Goal: Task Accomplishment & Management: Use online tool/utility

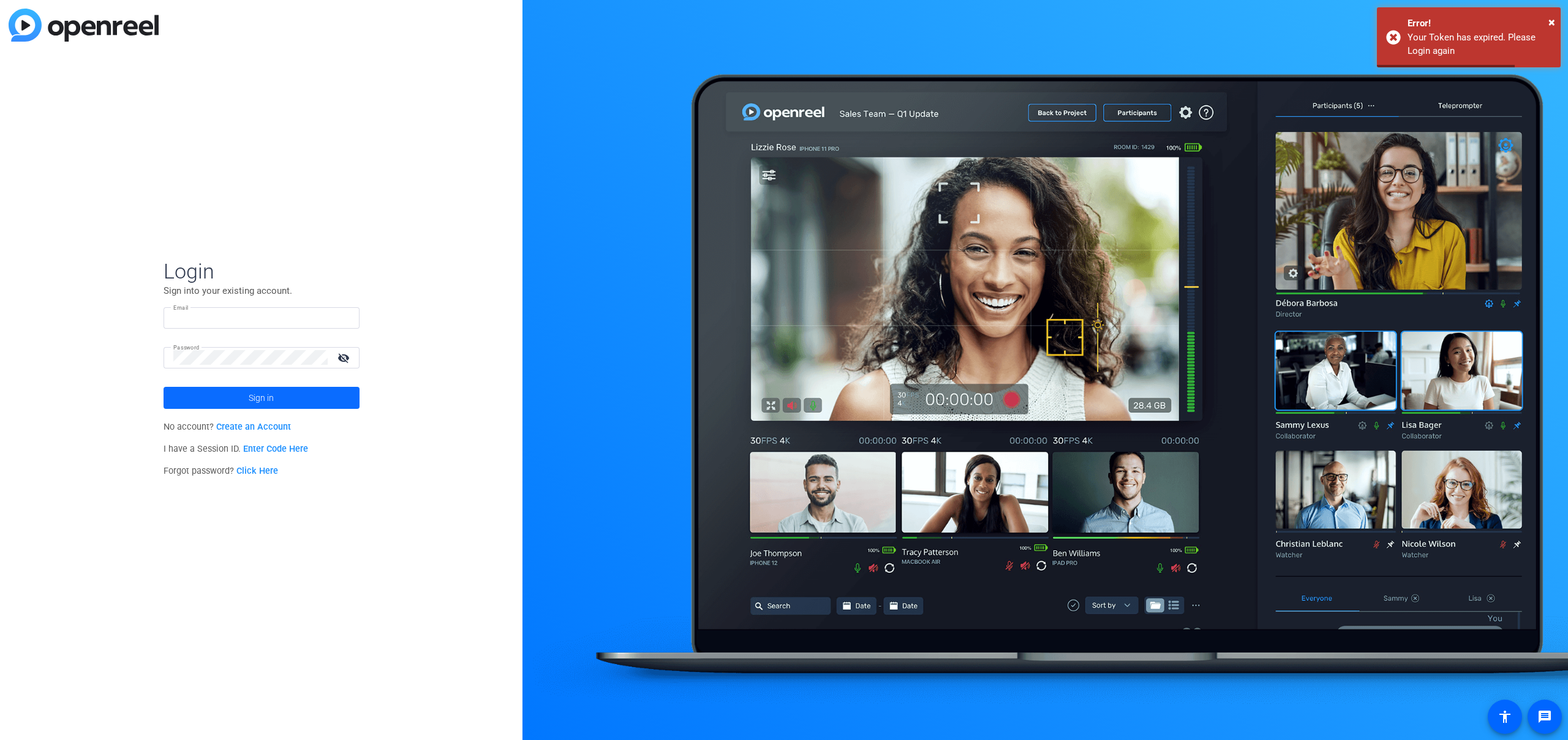
type input "[PERSON_NAME][EMAIL_ADDRESS][PERSON_NAME][DOMAIN_NAME]"
click at [247, 406] on span at bounding box center [261, 398] width 196 height 29
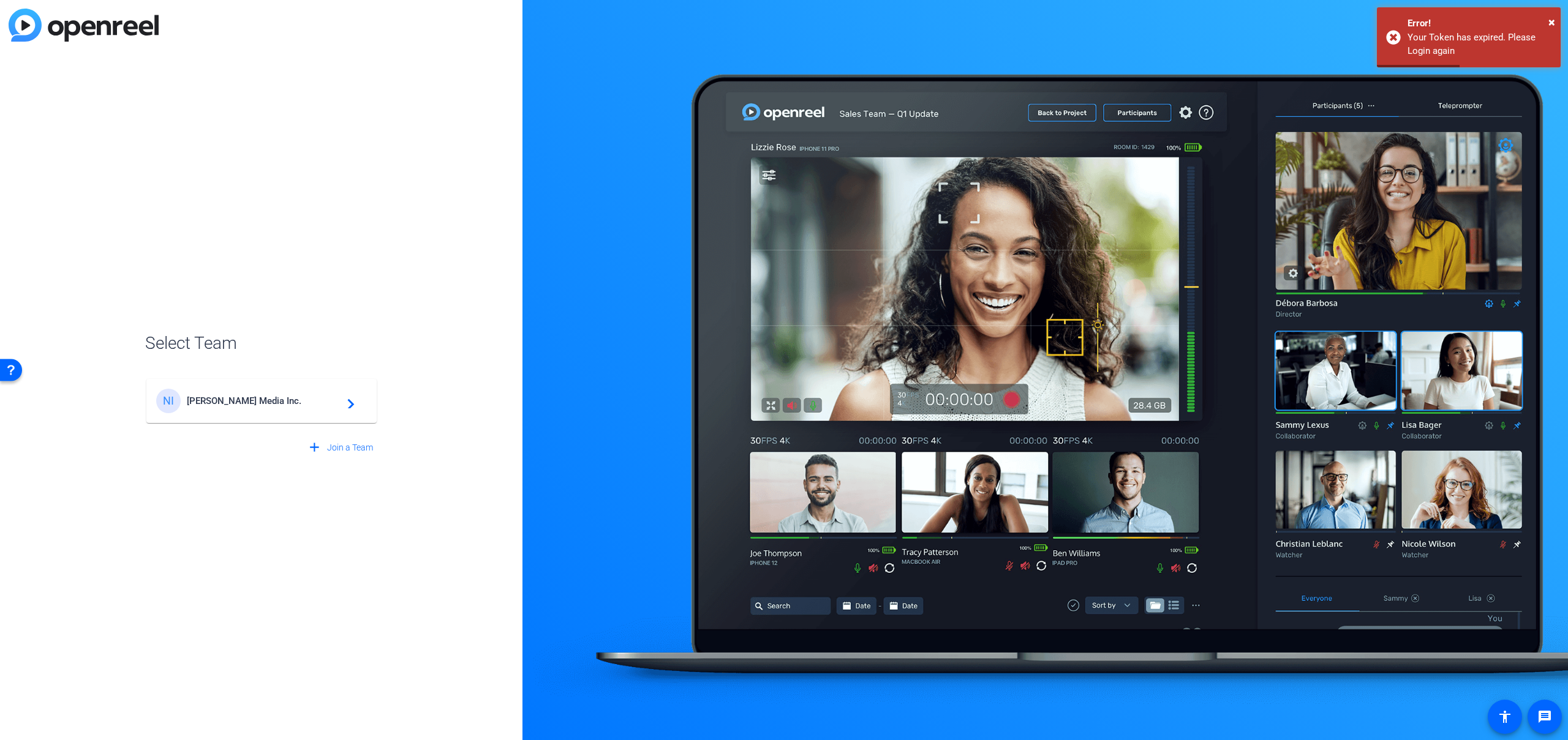
click at [240, 404] on span "[PERSON_NAME] Media Inc." at bounding box center [263, 401] width 153 height 11
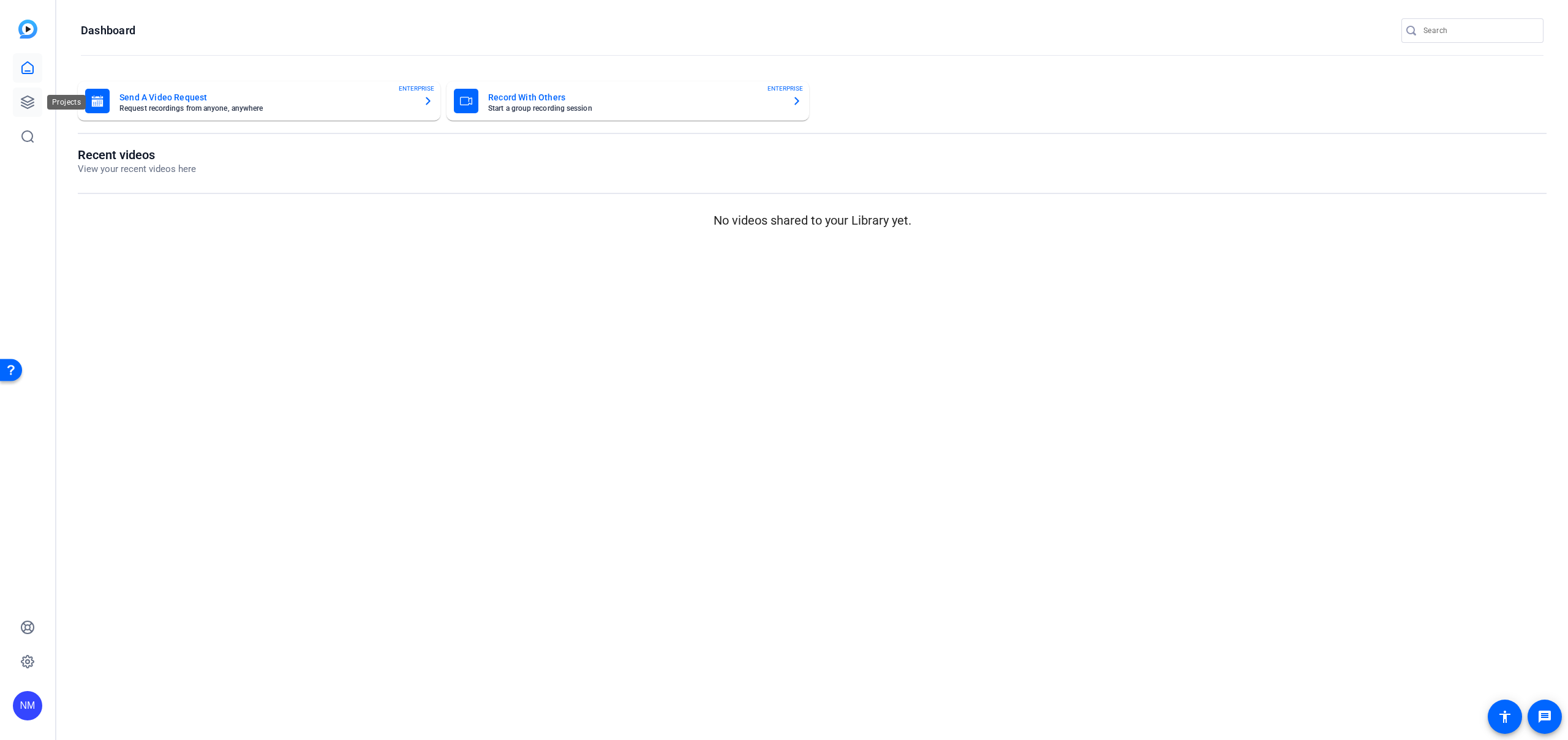
click at [25, 101] on icon at bounding box center [28, 103] width 13 height 13
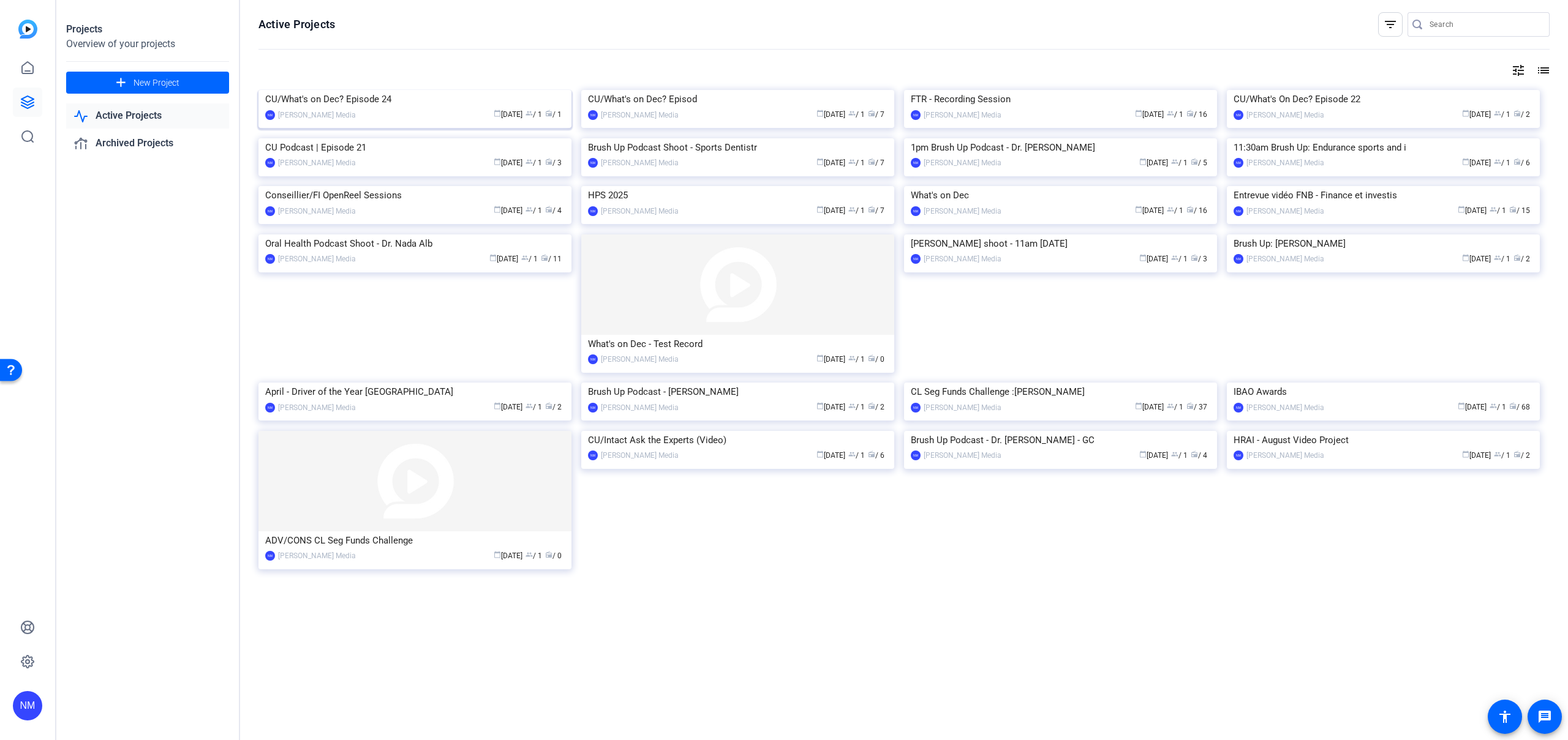
click at [353, 90] on img at bounding box center [415, 90] width 313 height 0
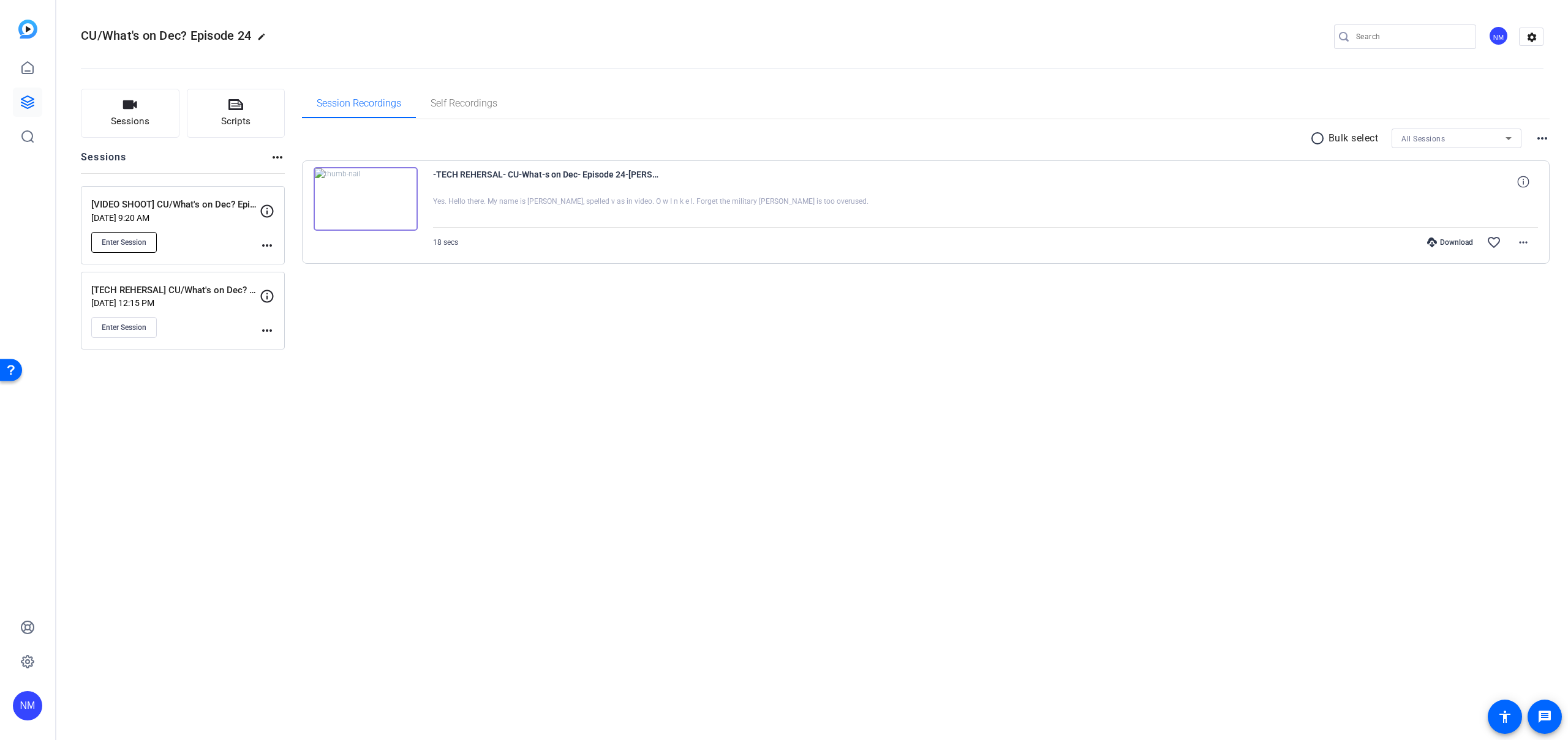
click at [133, 247] on button "Enter Session" at bounding box center [123, 242] width 65 height 21
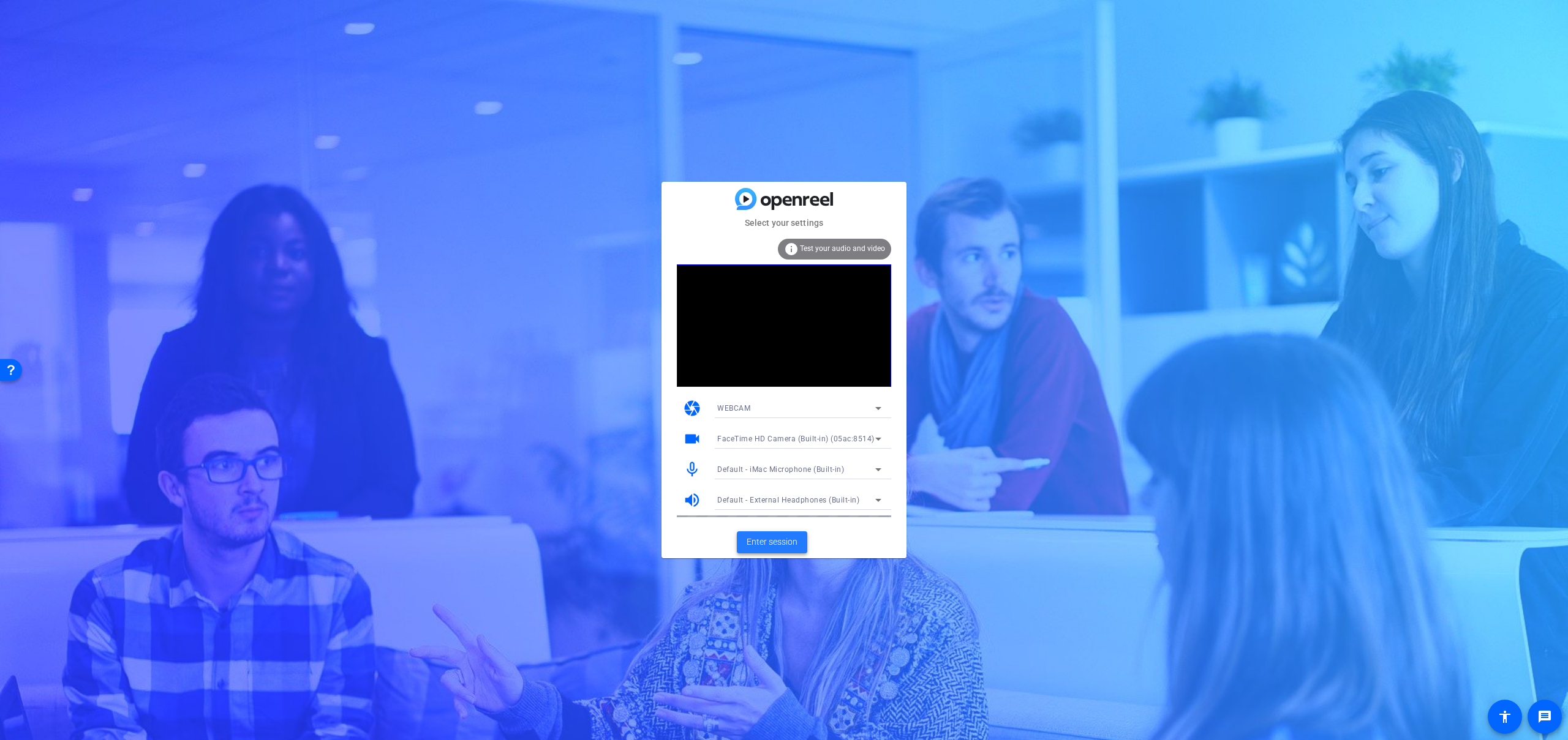
click at [785, 536] on span "Enter session" at bounding box center [771, 542] width 51 height 13
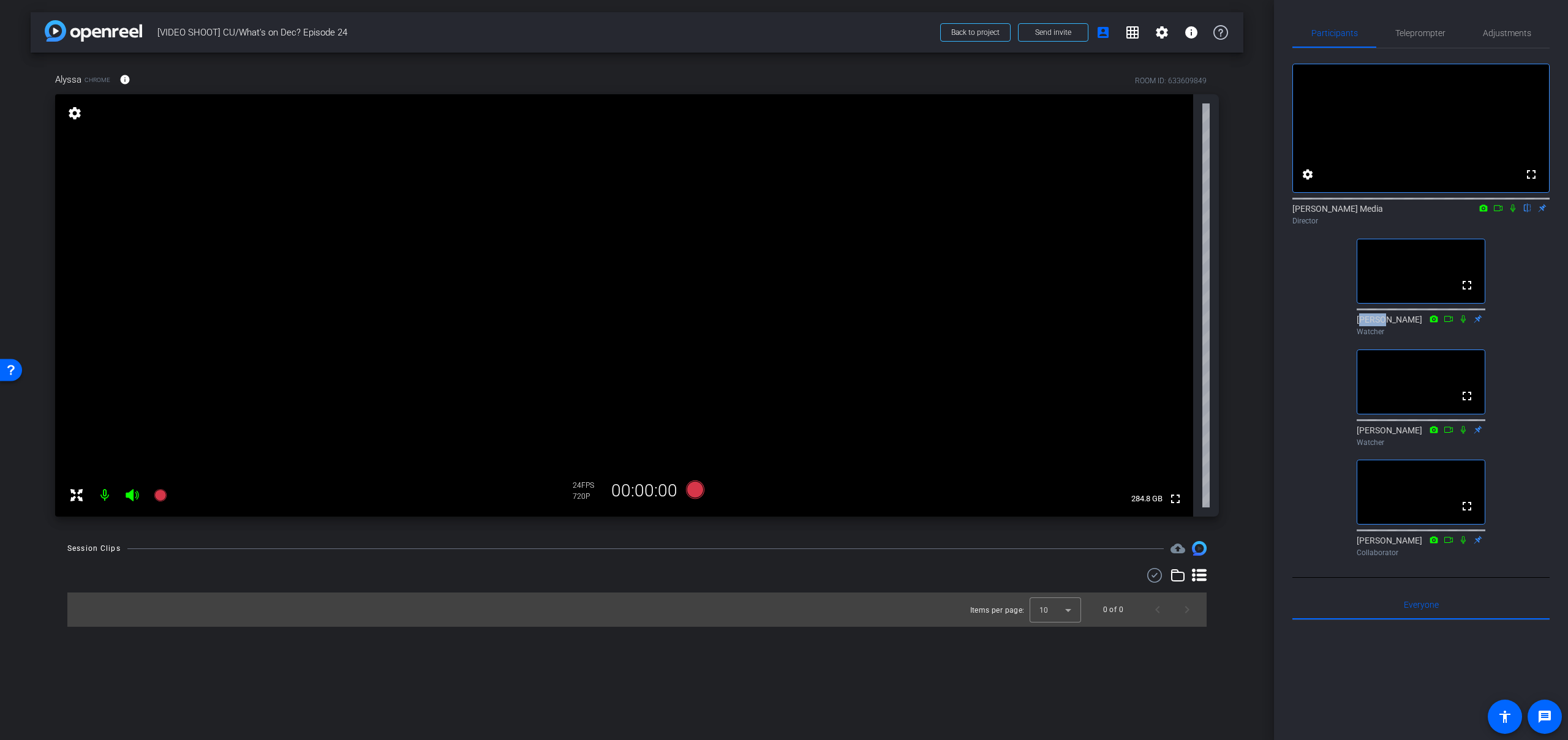
drag, startPoint x: 1358, startPoint y: 344, endPoint x: 1378, endPoint y: 342, distance: 20.1
click at [1378, 338] on div "[PERSON_NAME] Watcher" at bounding box center [1421, 325] width 129 height 24
click at [1537, 318] on div "fullscreen settings [PERSON_NAME] Media flip Director fullscreen [PERSON_NAME] …" at bounding box center [1421, 305] width 257 height 514
drag, startPoint x: 1456, startPoint y: 262, endPoint x: 1524, endPoint y: 259, distance: 68.1
click at [1513, 252] on div "fullscreen settings [PERSON_NAME] Media flip Director fullscreen [PERSON_NAME] …" at bounding box center [1421, 305] width 257 height 514
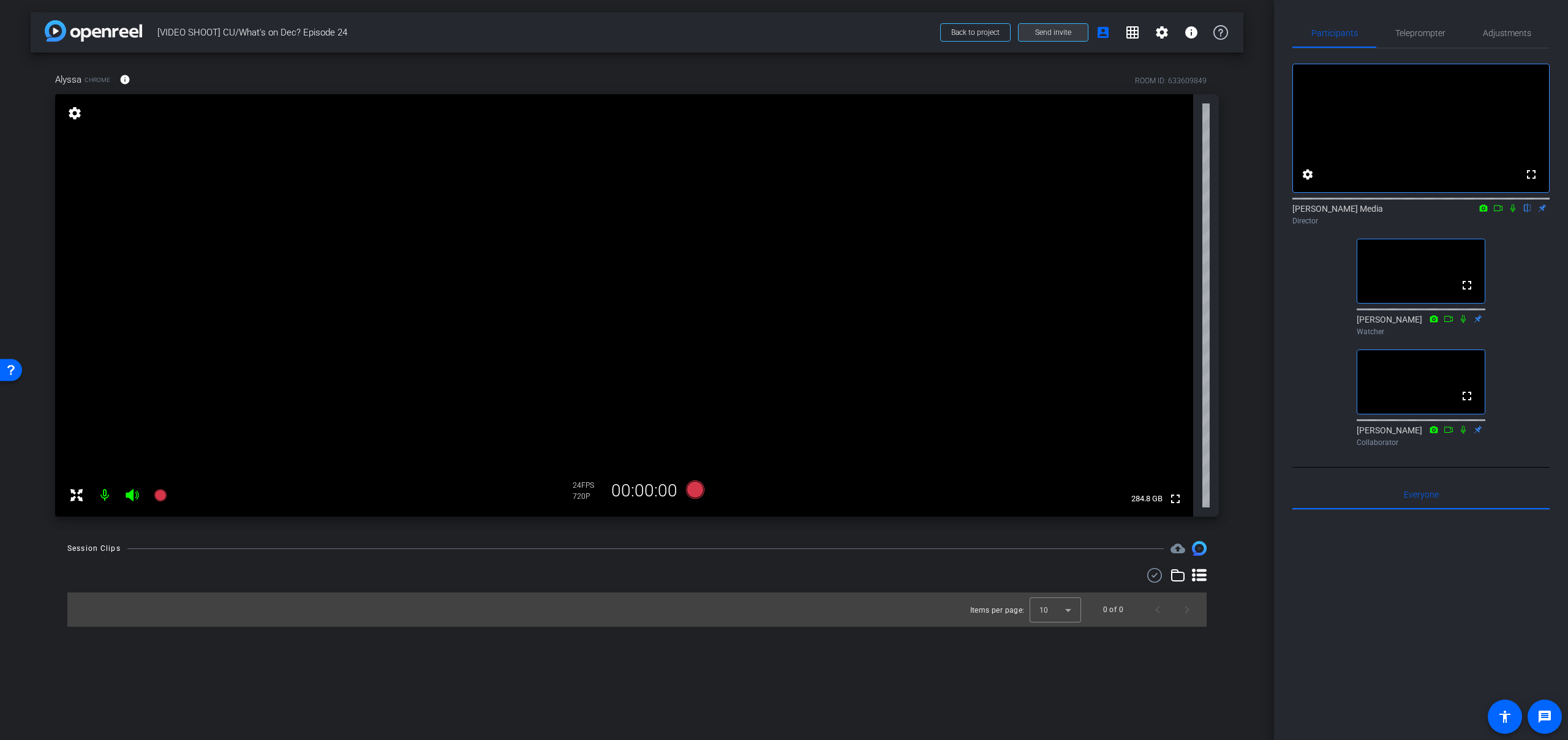
click at [1056, 36] on span "Send invite" at bounding box center [1053, 32] width 36 height 10
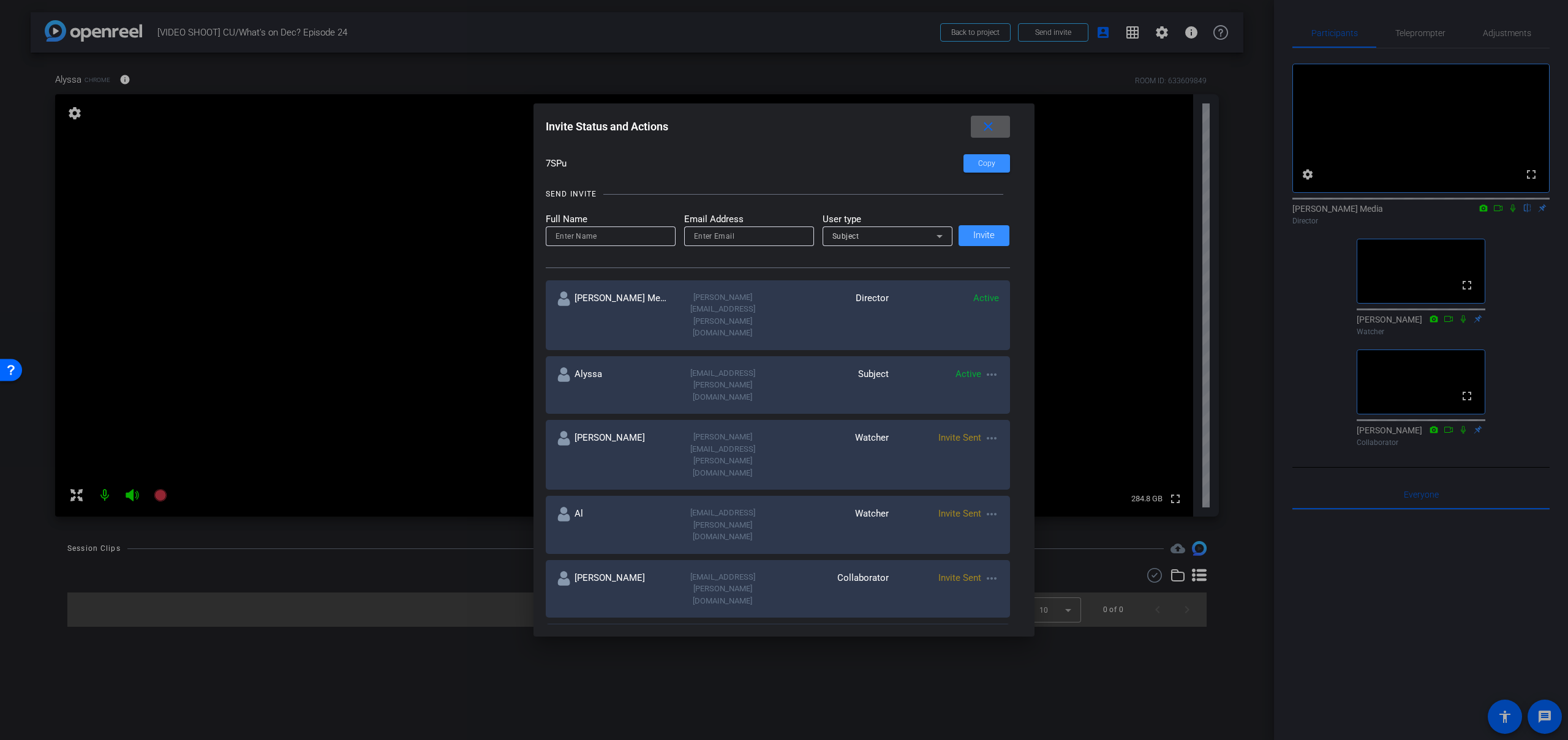
scroll to position [93, 0]
click at [992, 428] on mat-icon "more_horiz" at bounding box center [991, 435] width 14 height 14
click at [1053, 433] on span "Update and Re-Send Invite" at bounding box center [1039, 431] width 92 height 14
type input "Frank"
type input "frank.vowinkel@ambest.com"
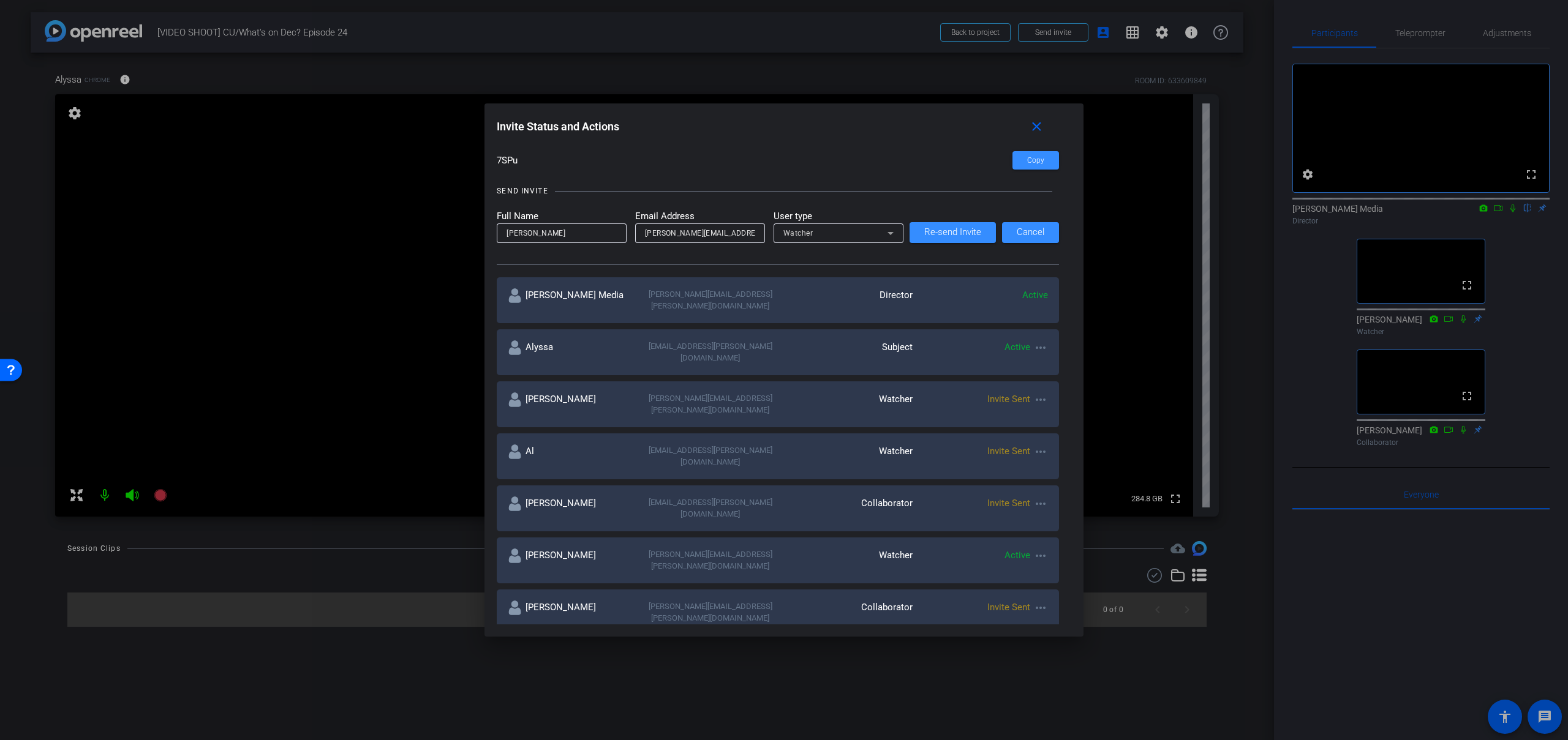
click at [1041, 392] on mat-icon "more_horiz" at bounding box center [1041, 399] width 14 height 14
click at [839, 253] on div at bounding box center [784, 370] width 1568 height 740
click at [893, 234] on icon at bounding box center [890, 233] width 14 height 14
click at [798, 299] on span "Subject" at bounding box center [797, 297] width 29 height 14
click at [965, 232] on span "Re-send Invite" at bounding box center [953, 232] width 57 height 9
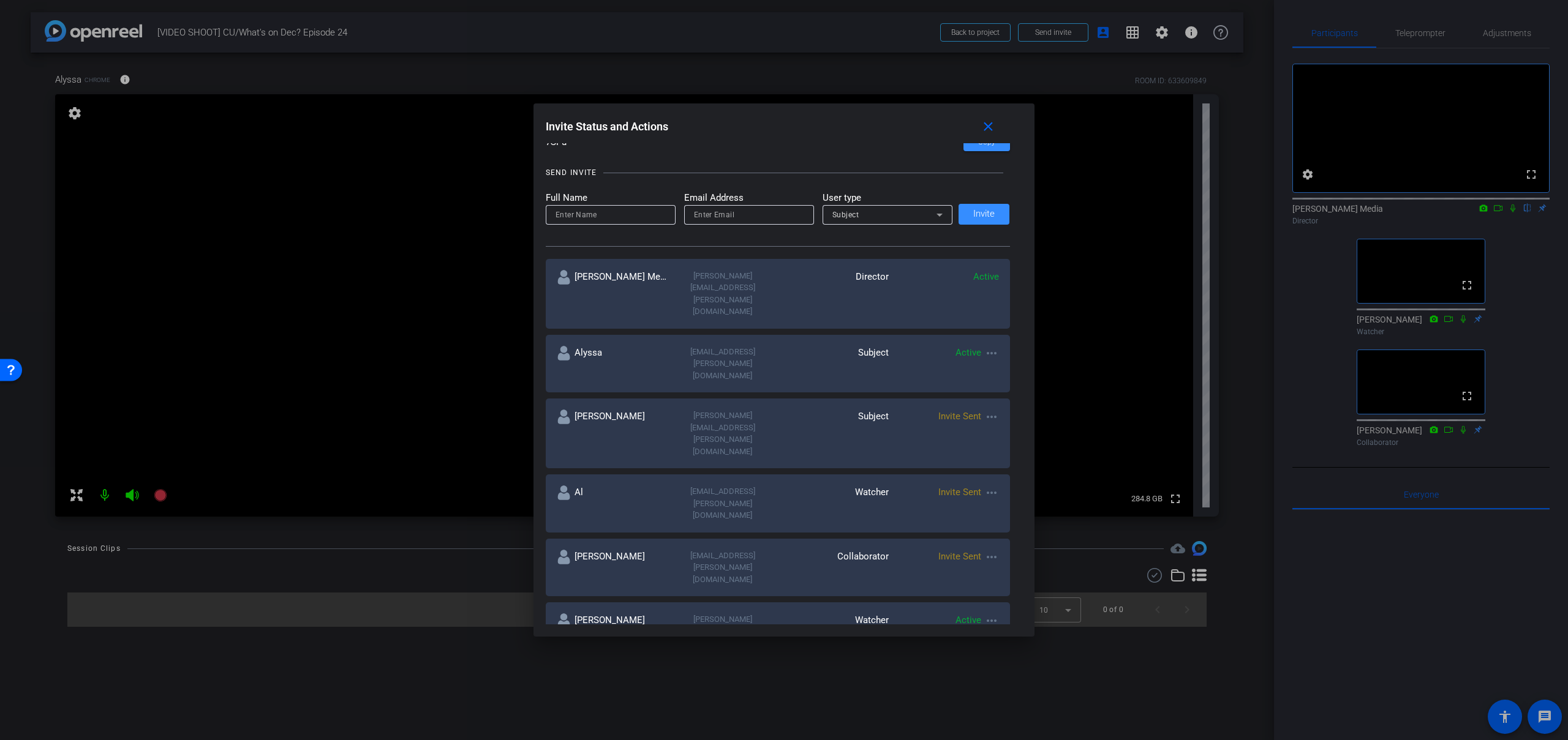
scroll to position [119, 0]
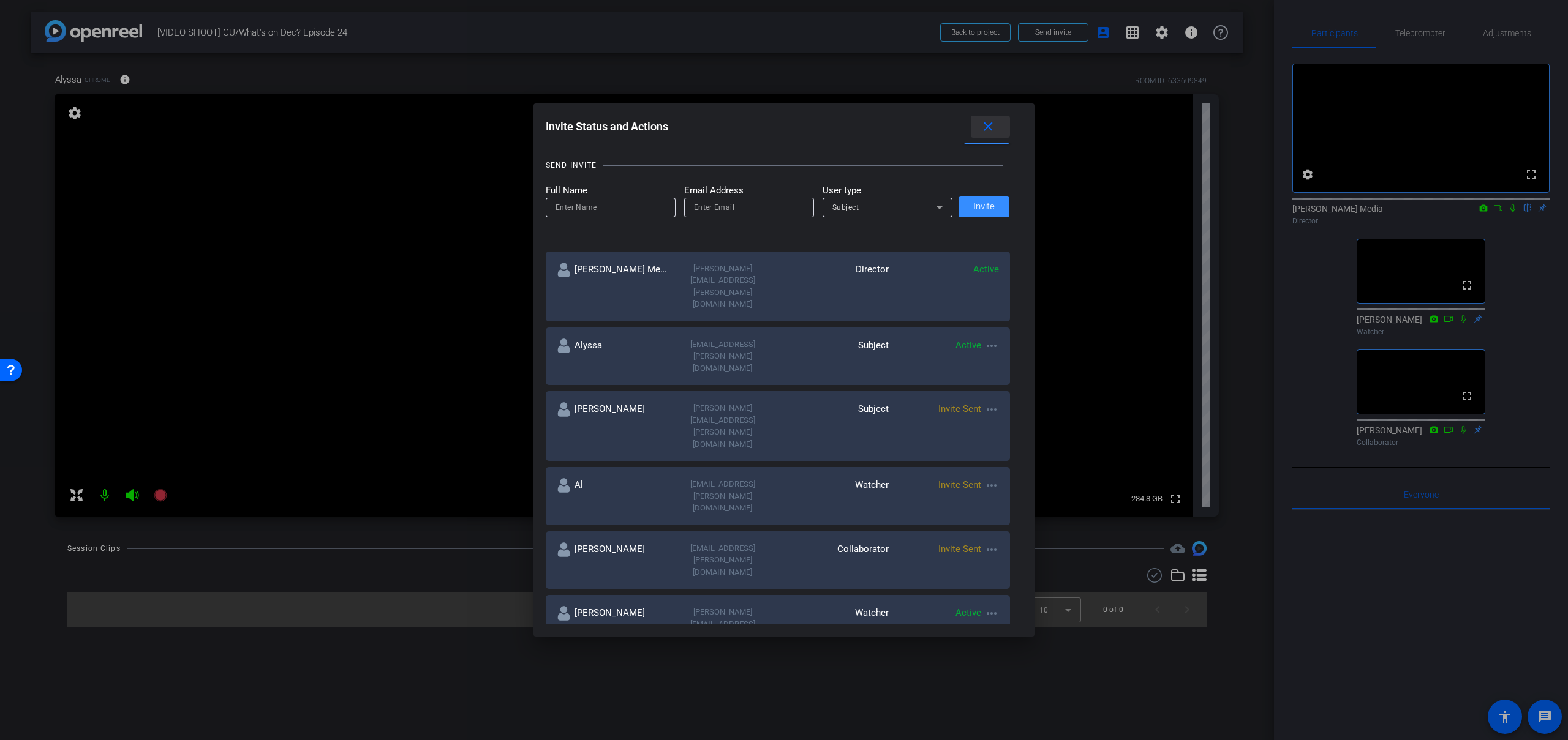
click at [991, 125] on mat-icon "close" at bounding box center [988, 127] width 15 height 15
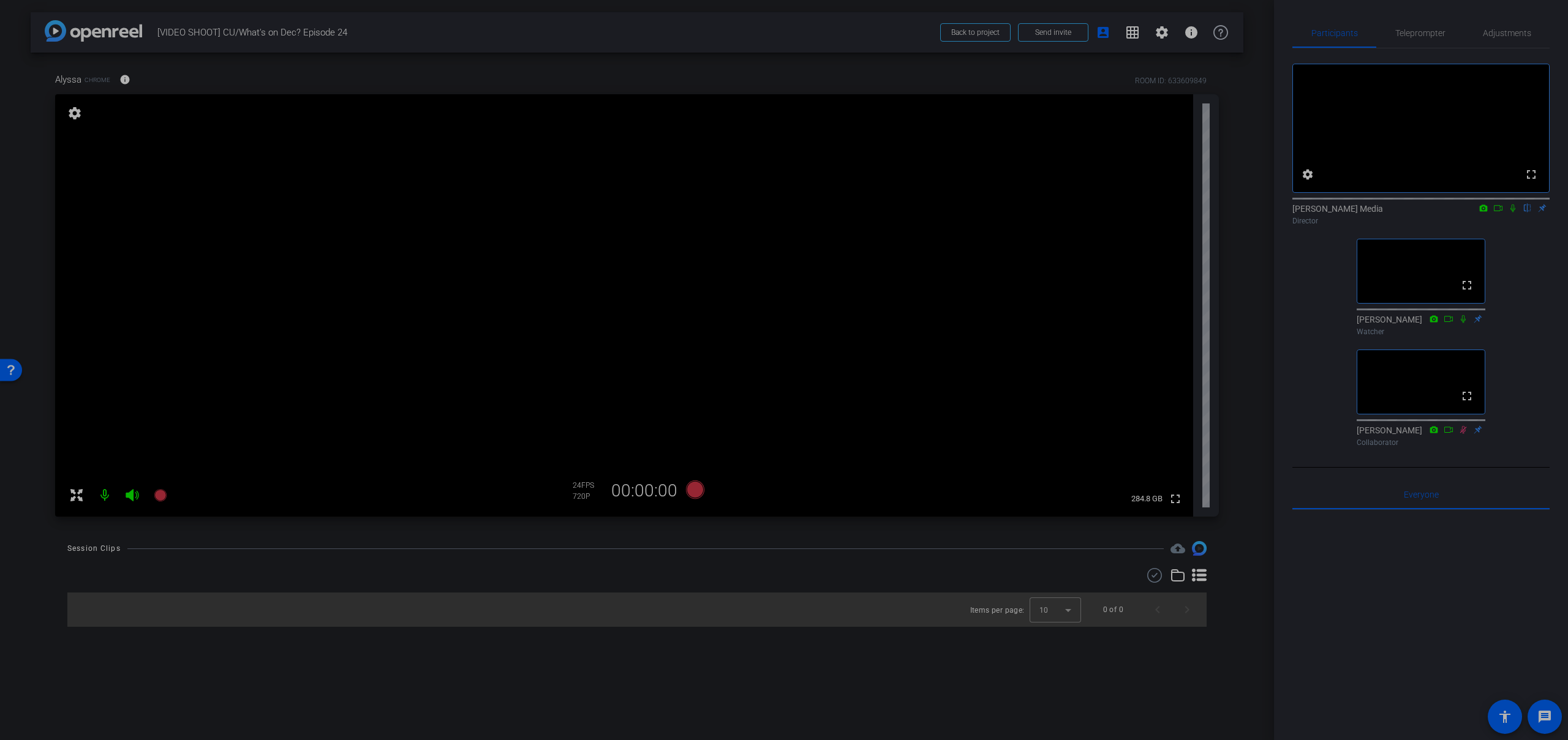
click at [1244, 316] on div "arrow_back [VIDEO SHOOT] CU/What's on Dec? Episode 24 Back to project Send invi…" at bounding box center [636, 370] width 1274 height 740
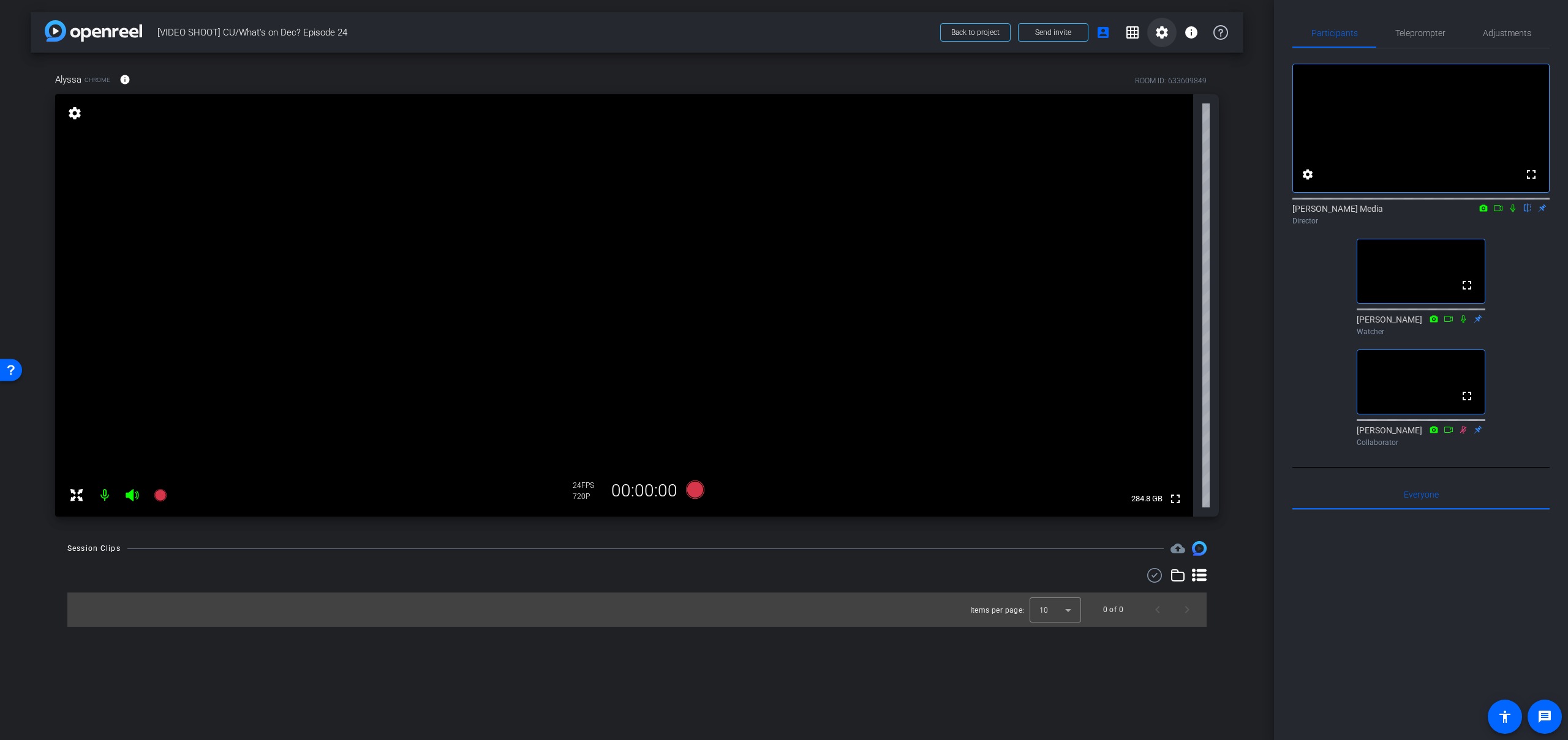
click at [1160, 34] on mat-icon "settings" at bounding box center [1162, 32] width 14 height 14
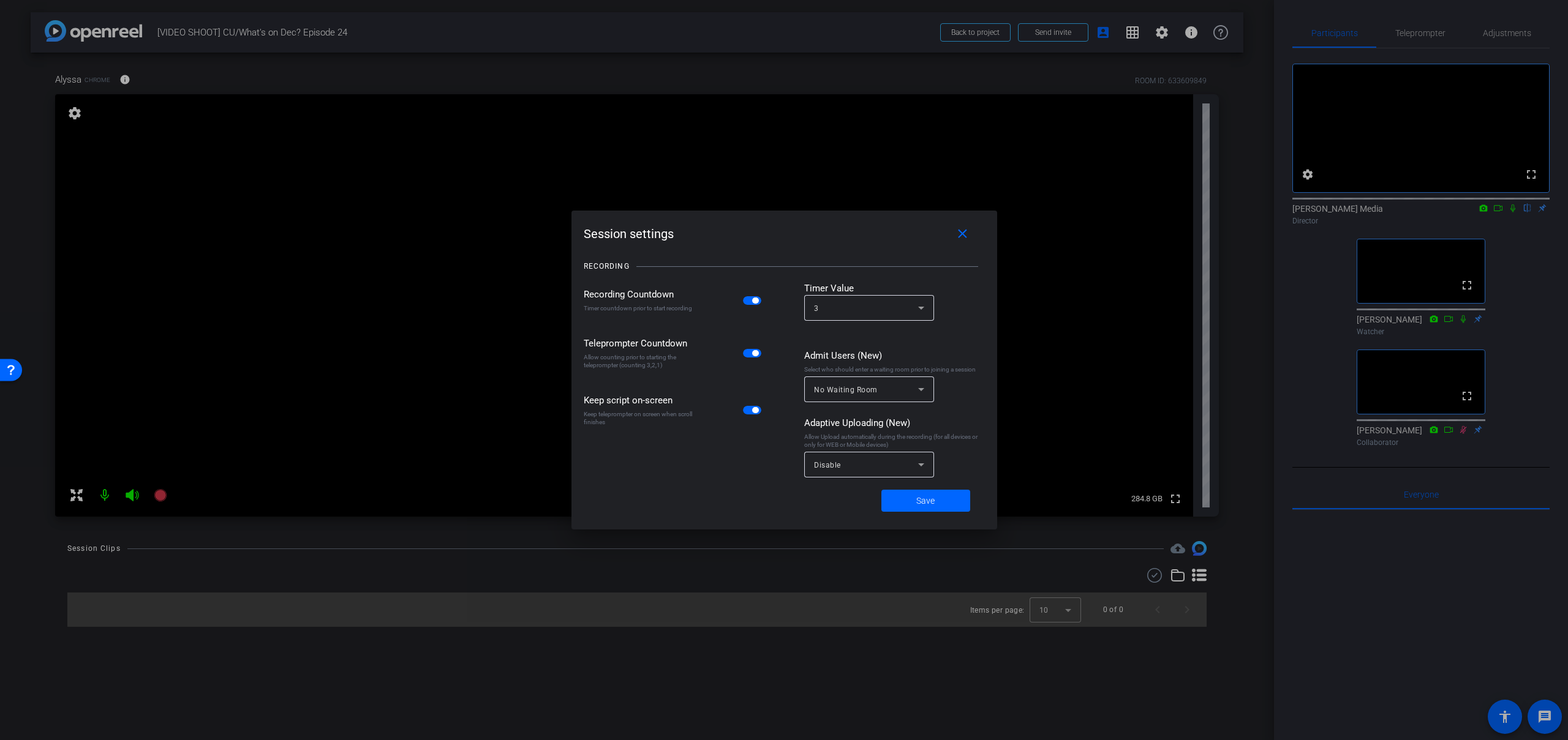
click at [1164, 34] on div at bounding box center [784, 370] width 1568 height 740
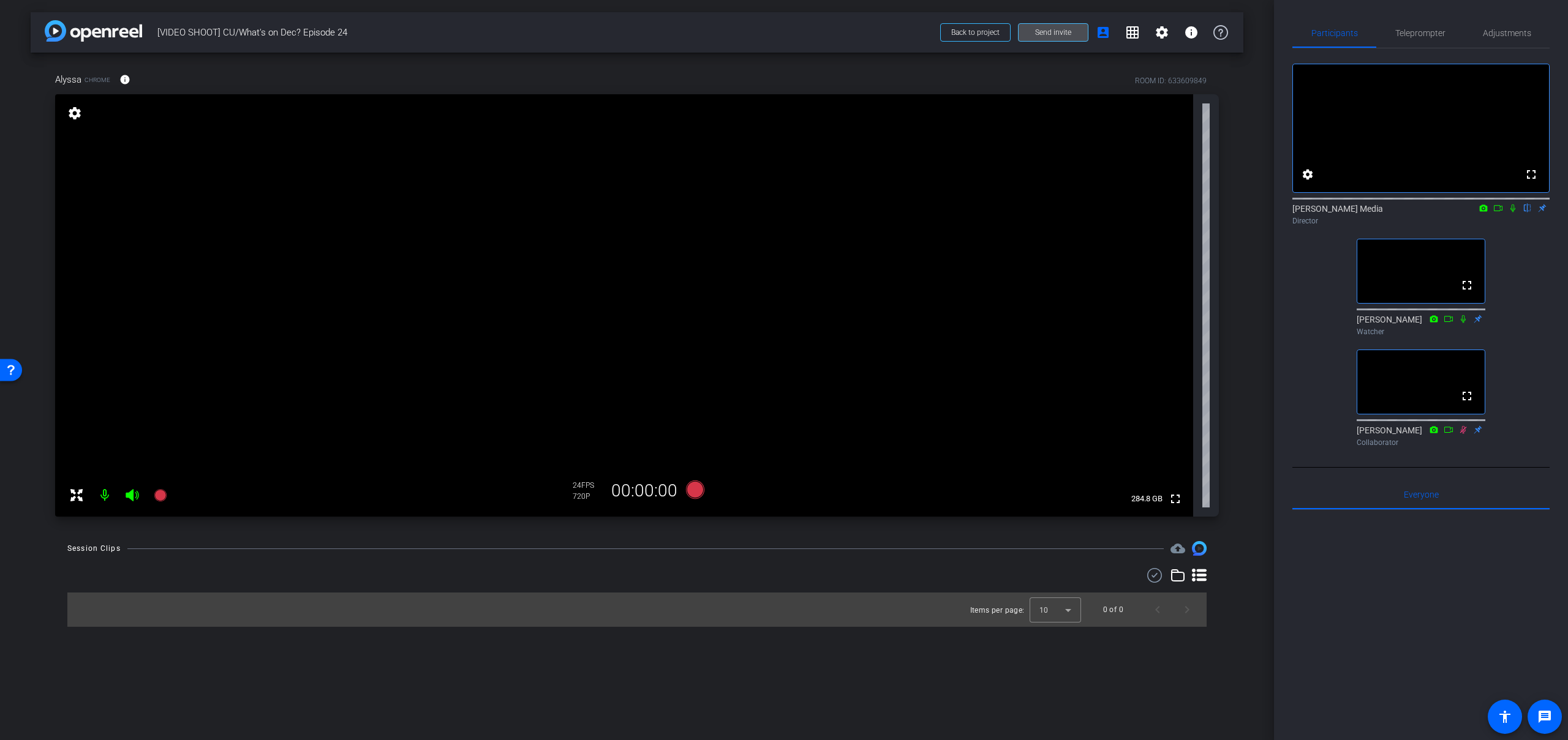
click at [1061, 30] on span "Send invite" at bounding box center [1053, 32] width 36 height 10
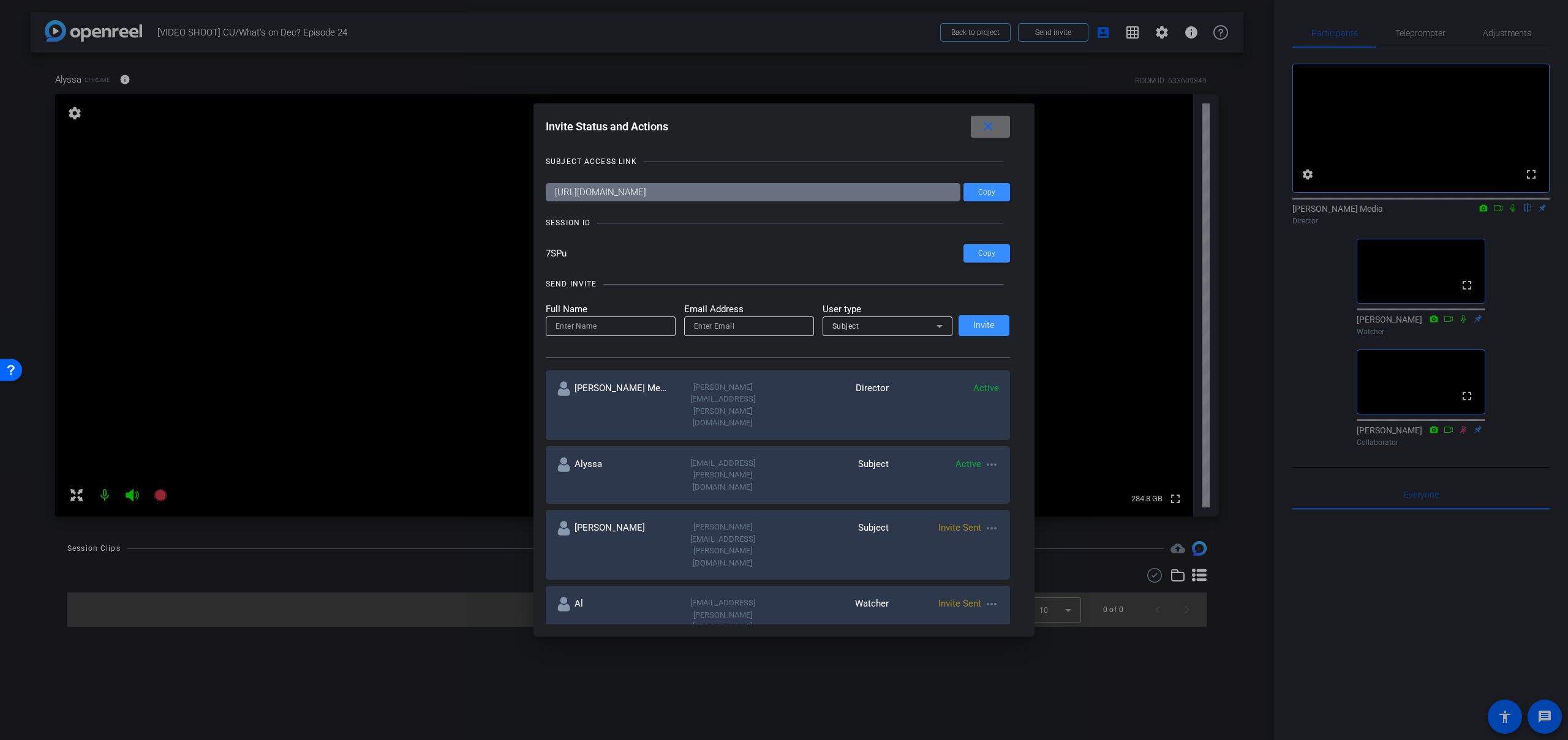
click at [997, 133] on span at bounding box center [991, 126] width 39 height 29
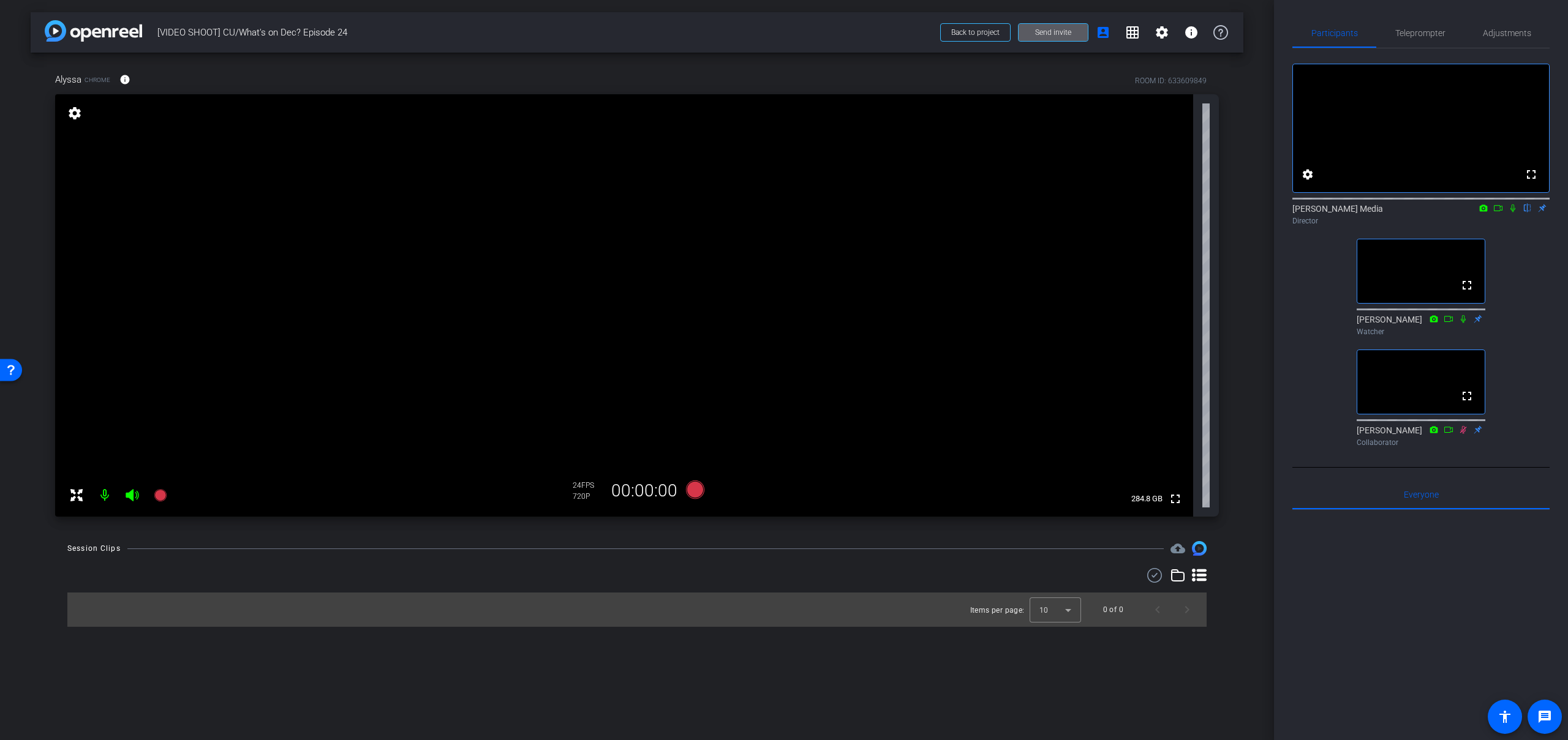
click at [1283, 253] on div "Participants Teleprompter Adjustments fullscreen settings Newcom Media flip Dir…" at bounding box center [1420, 370] width 294 height 740
click at [1109, 30] on mat-icon "account_box" at bounding box center [1103, 32] width 14 height 14
click at [1056, 34] on span "Send invite" at bounding box center [1053, 32] width 36 height 10
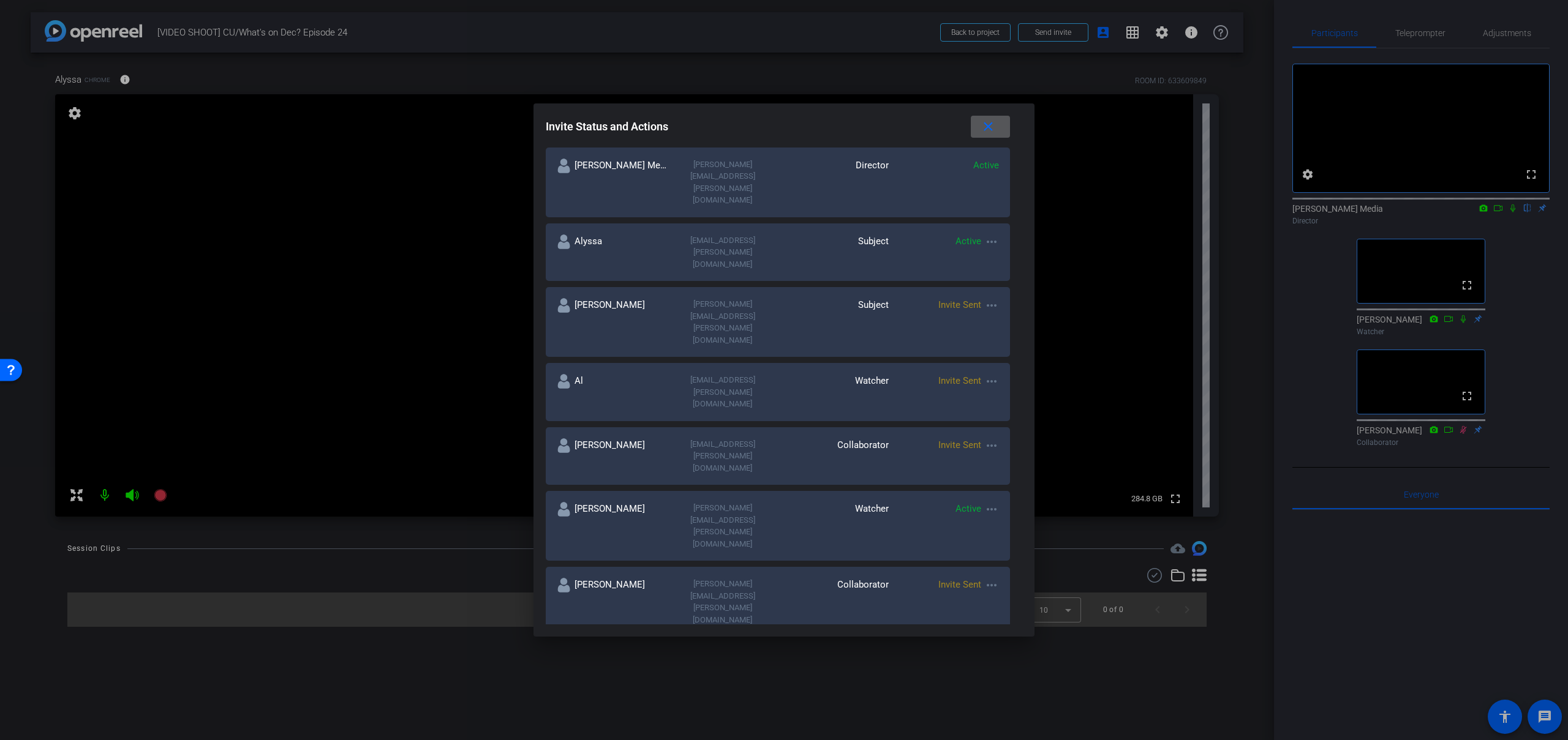
scroll to position [0, 0]
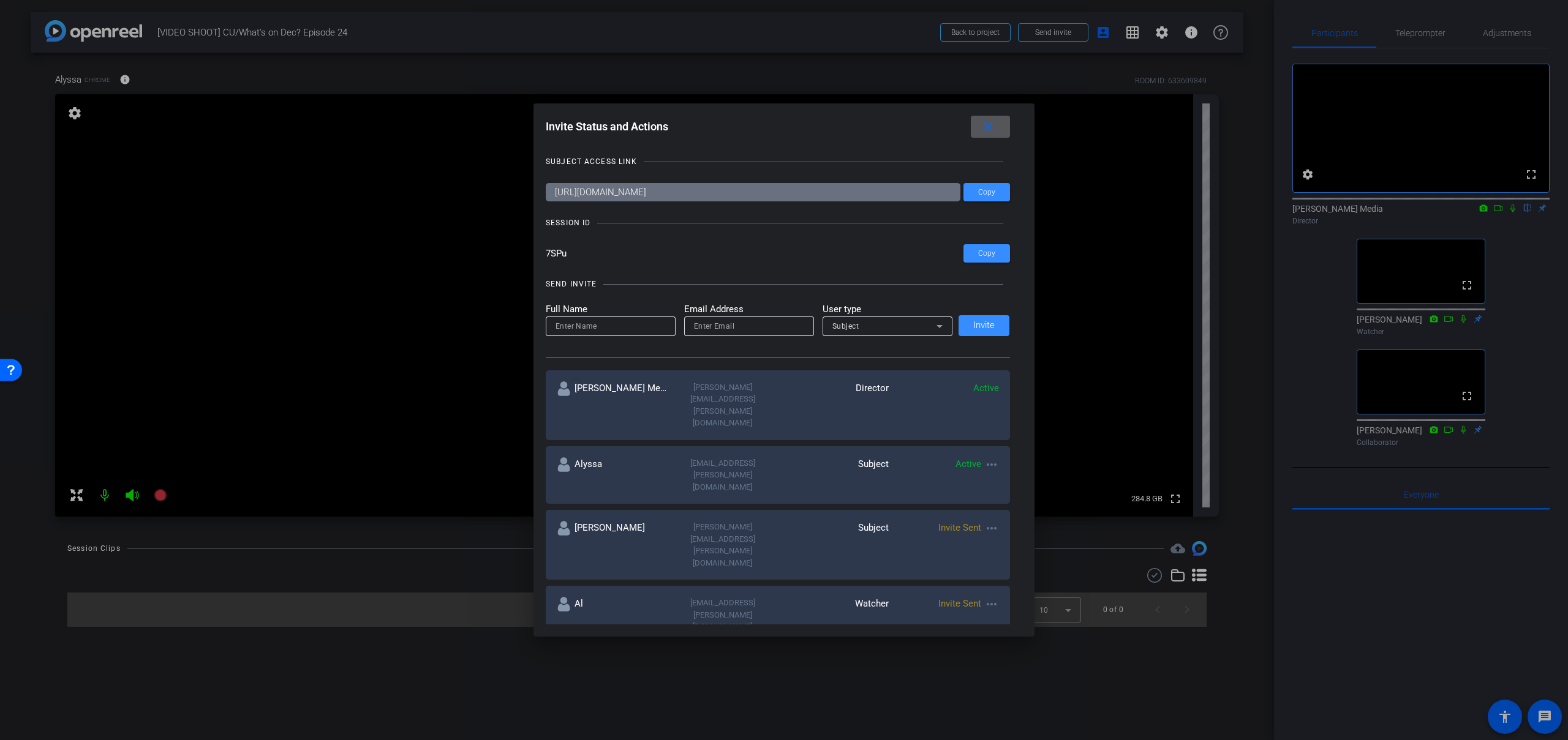
click at [992, 521] on mat-icon "more_horiz" at bounding box center [991, 528] width 14 height 14
click at [1015, 509] on span "Re-Send Invite" at bounding box center [1039, 509] width 92 height 14
click at [989, 125] on mat-icon "close" at bounding box center [988, 127] width 15 height 15
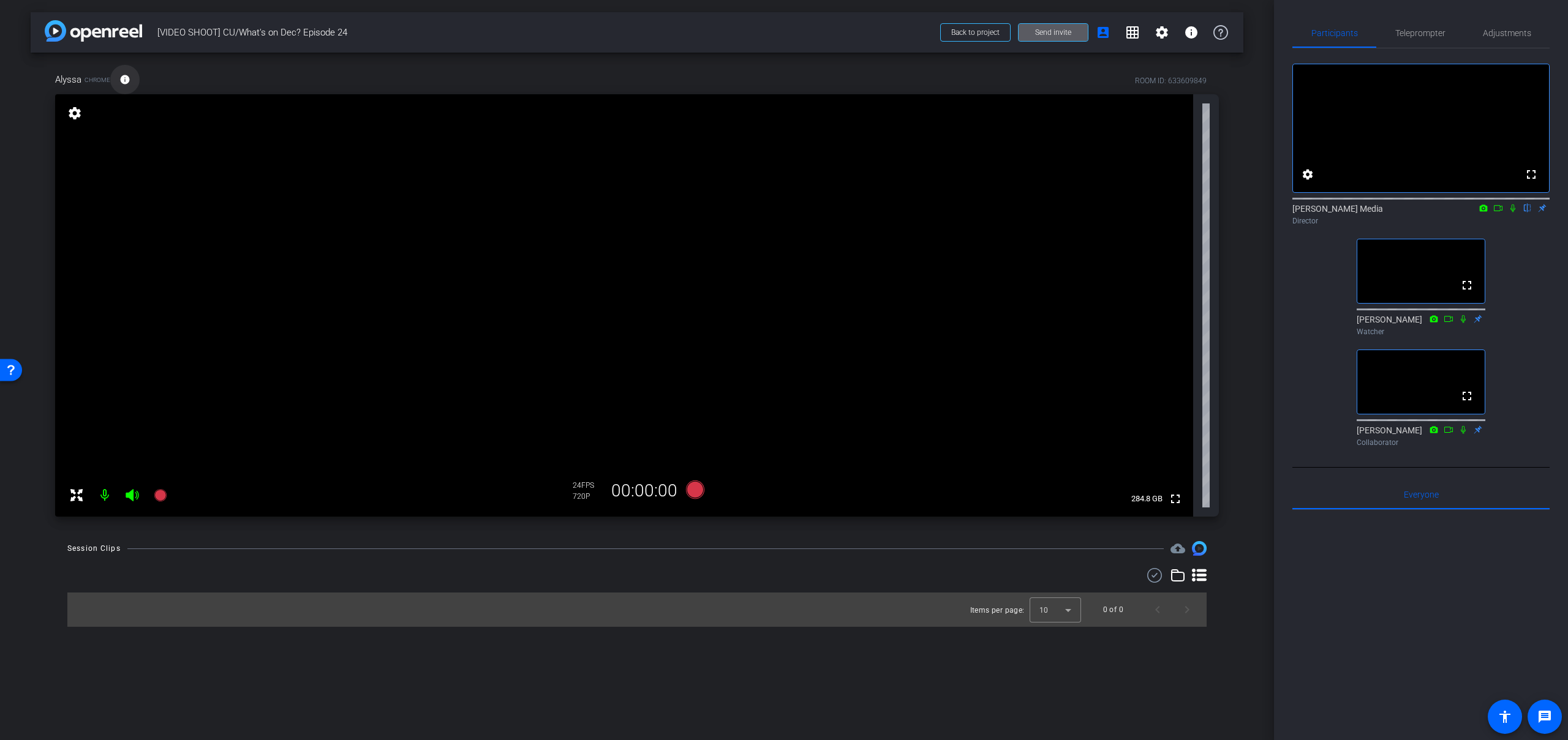
click at [122, 77] on mat-icon "info" at bounding box center [125, 80] width 11 height 11
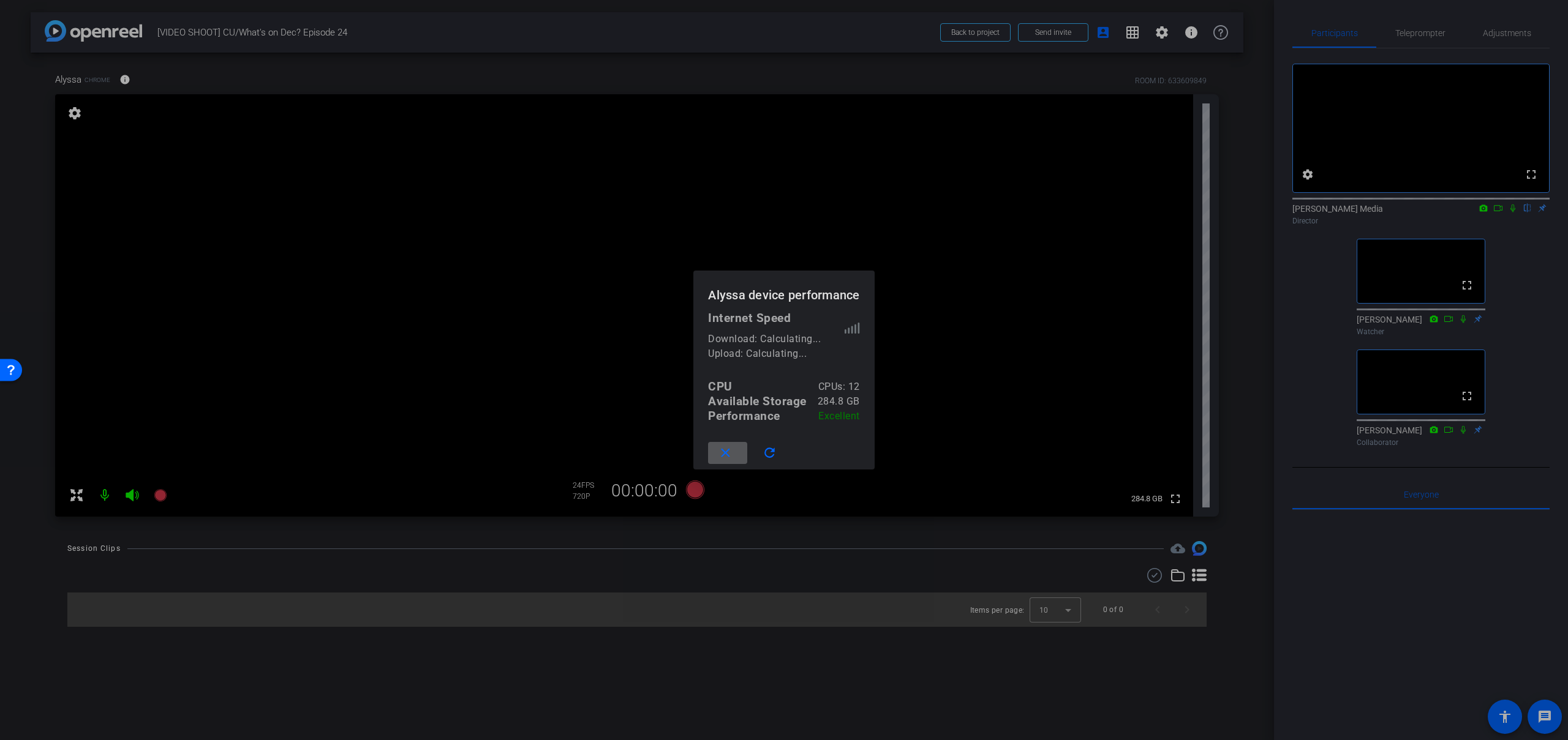
click at [873, 49] on div at bounding box center [784, 370] width 1568 height 740
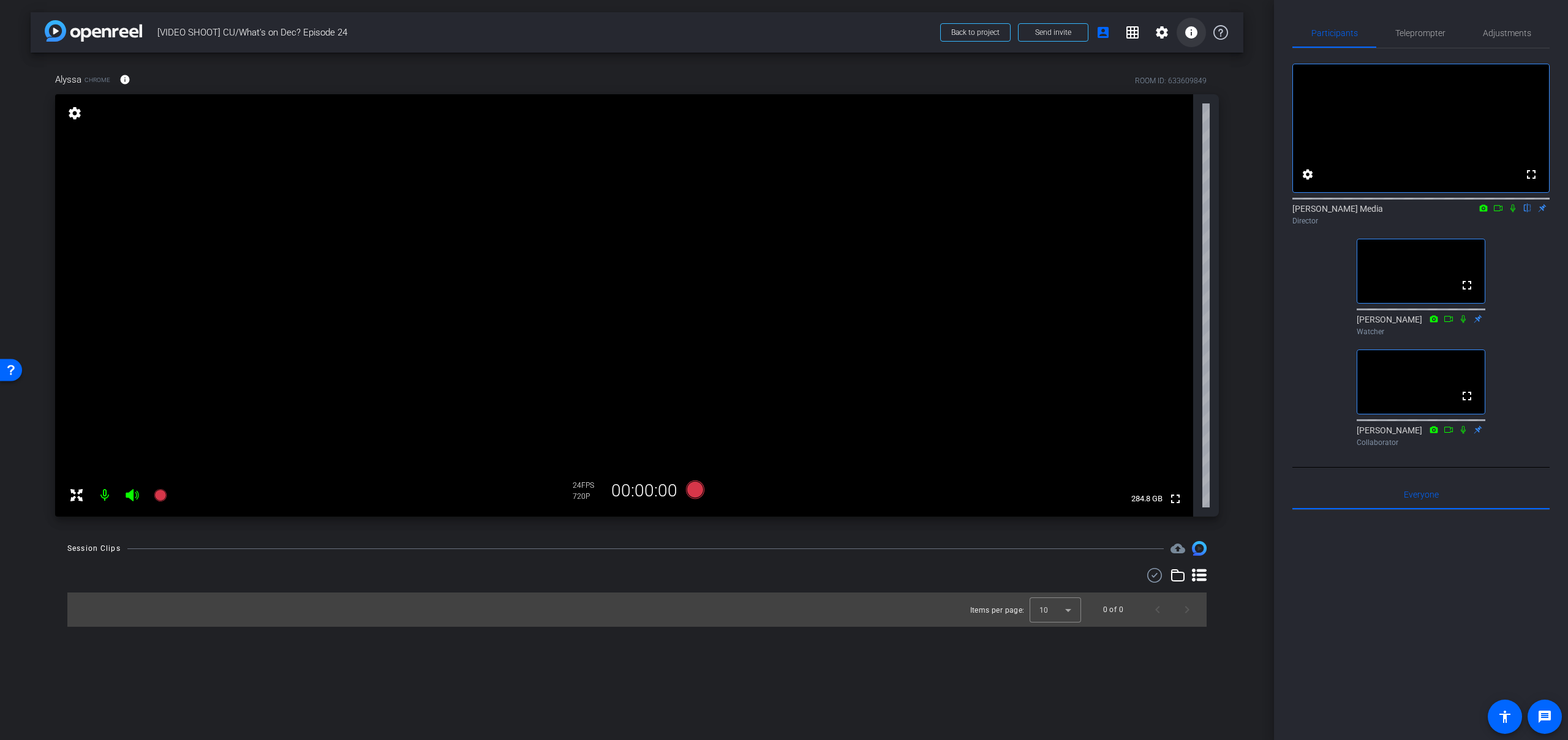
click at [1190, 30] on mat-icon "info" at bounding box center [1191, 32] width 14 height 14
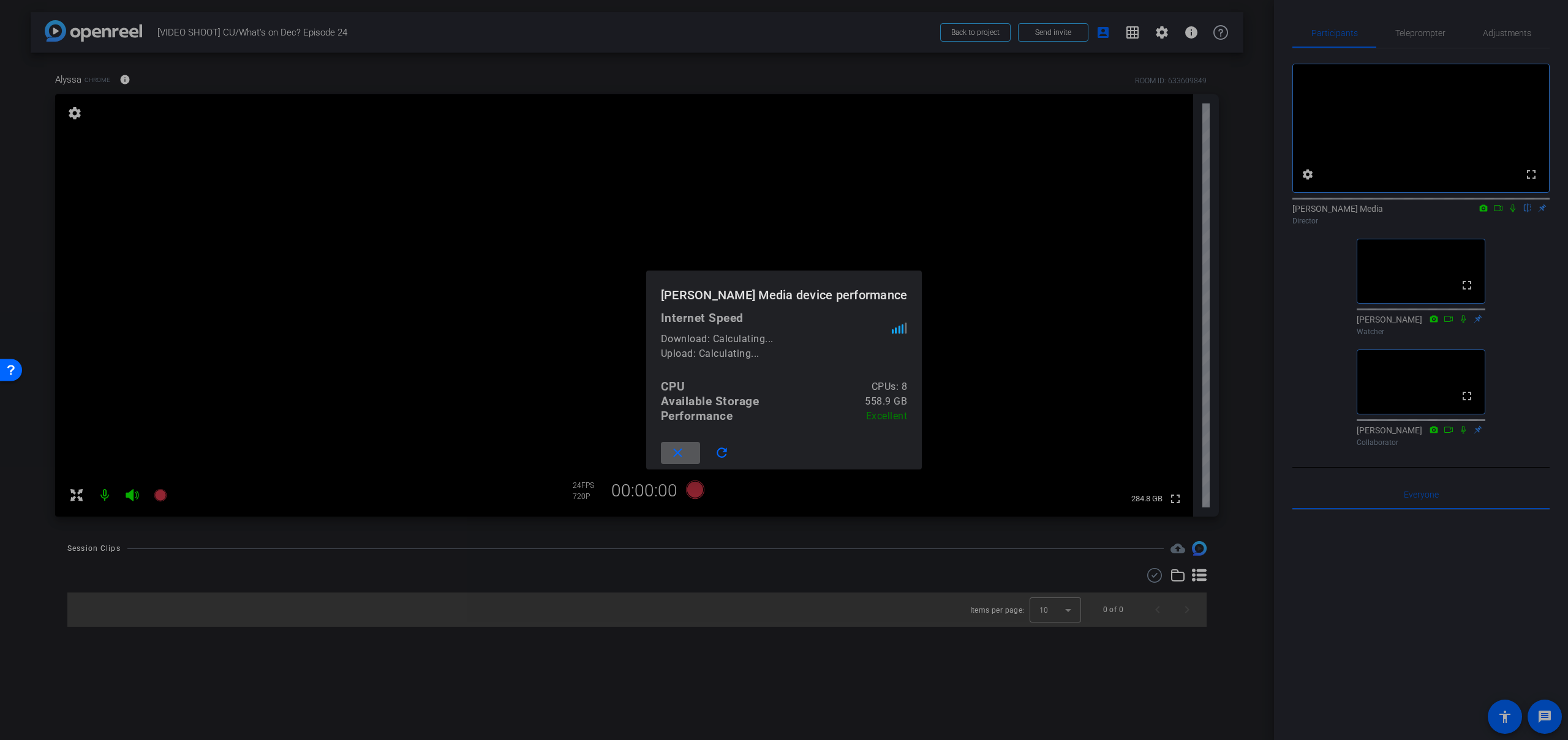
click at [1233, 65] on div at bounding box center [784, 370] width 1568 height 740
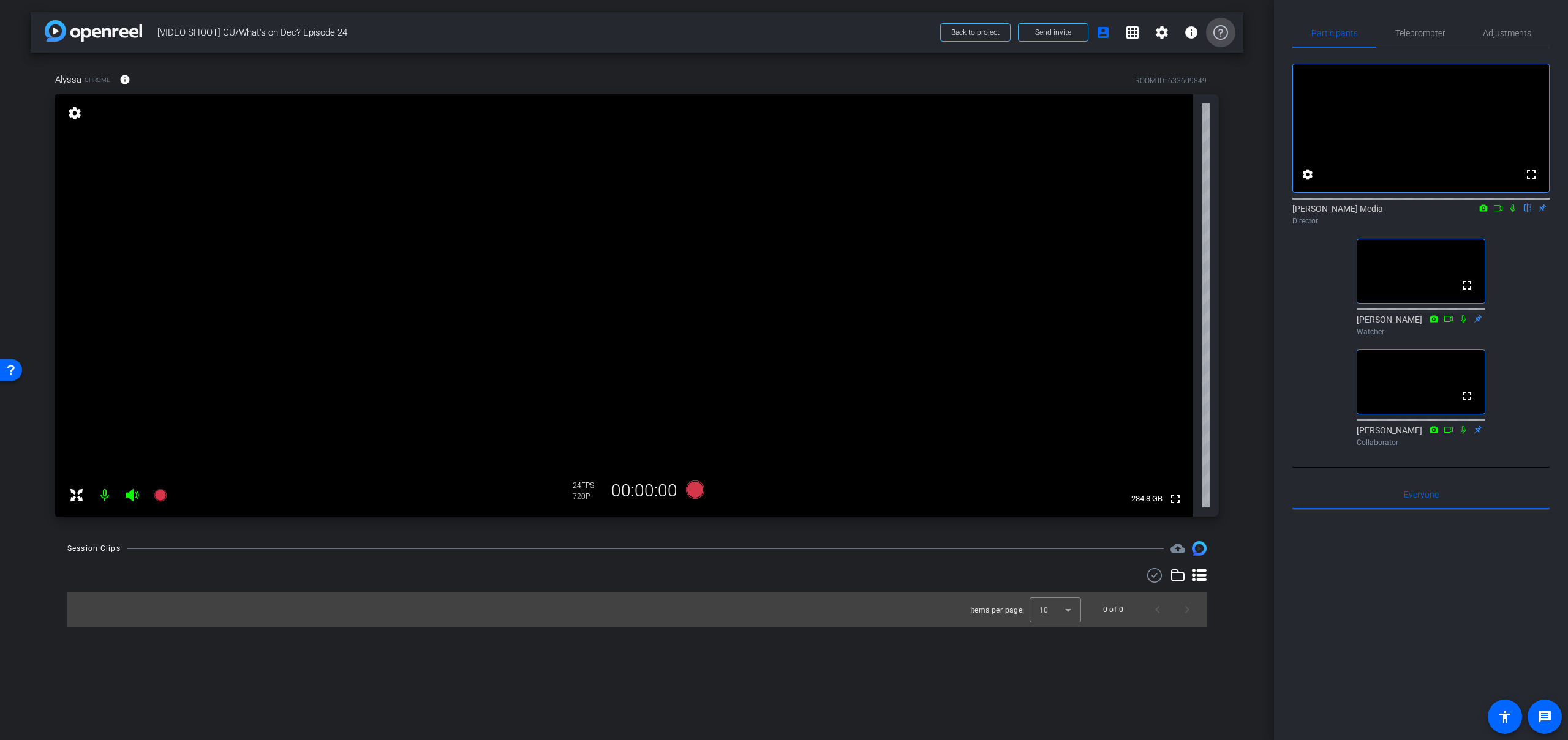
click at [1227, 32] on icon at bounding box center [1220, 32] width 14 height 14
click at [1127, 31] on mat-icon "grid_on" at bounding box center [1133, 32] width 14 height 14
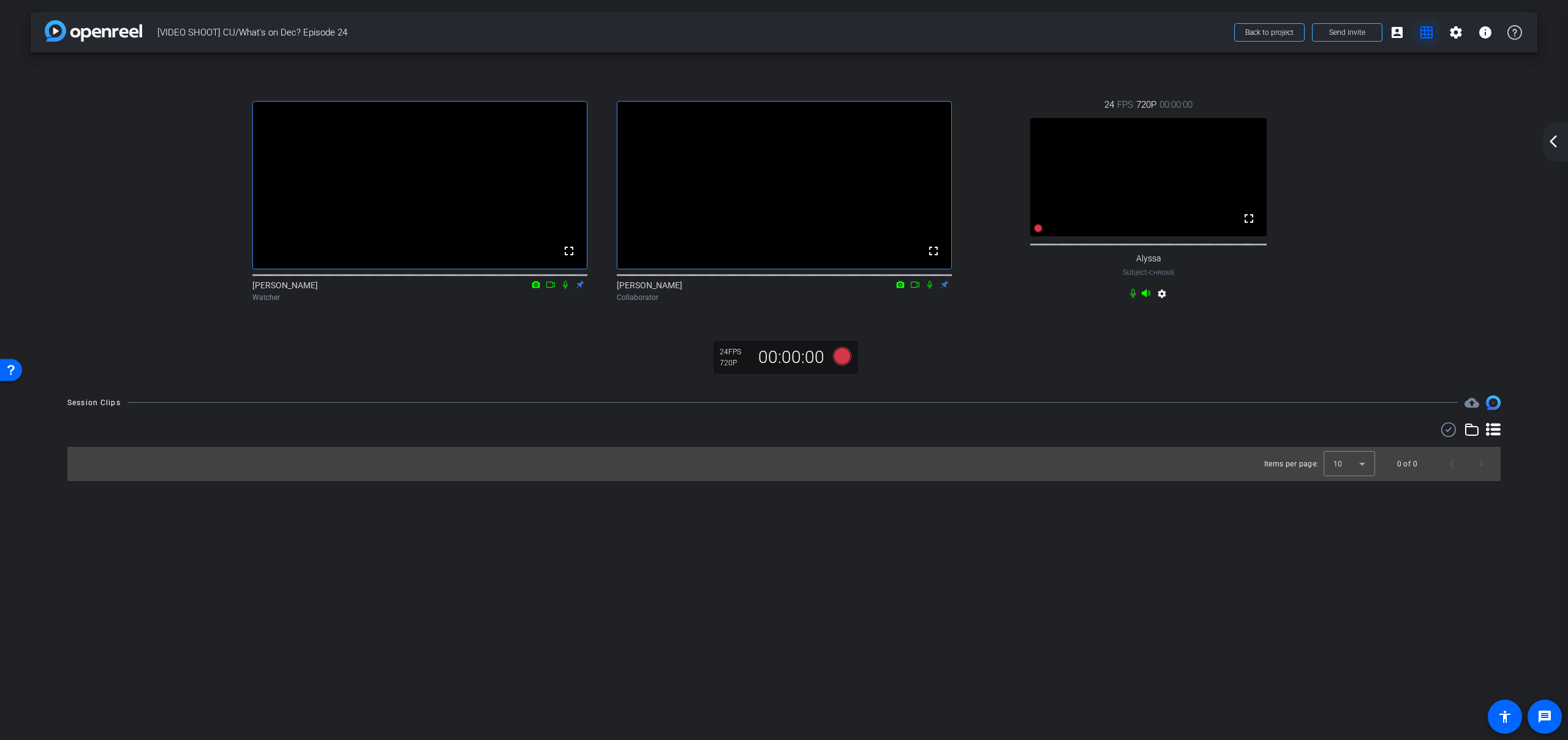
click at [1422, 34] on mat-icon "grid_on" at bounding box center [1427, 32] width 14 height 14
click at [1405, 34] on span at bounding box center [1396, 32] width 30 height 29
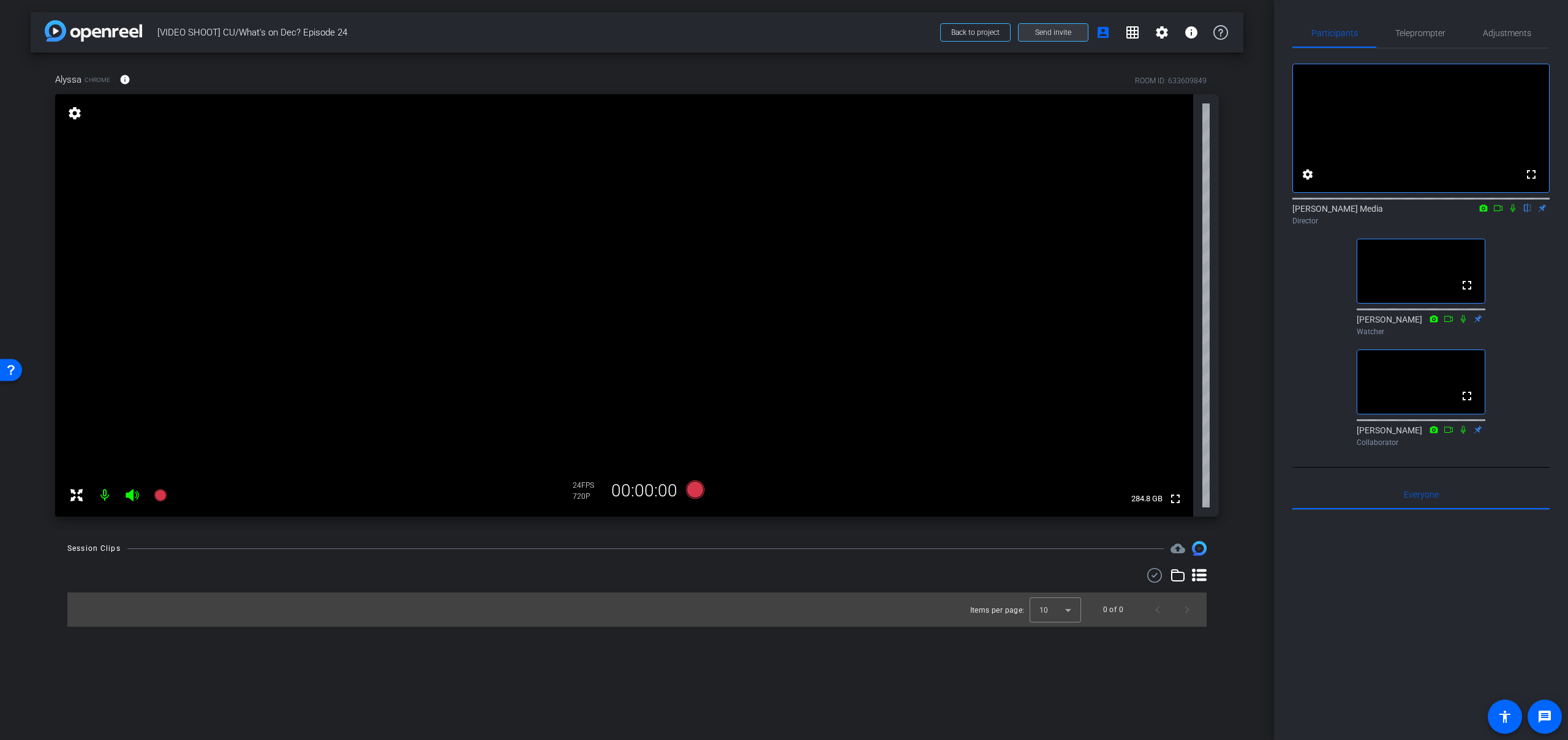
click at [1058, 33] on span "Send invite" at bounding box center [1053, 32] width 36 height 10
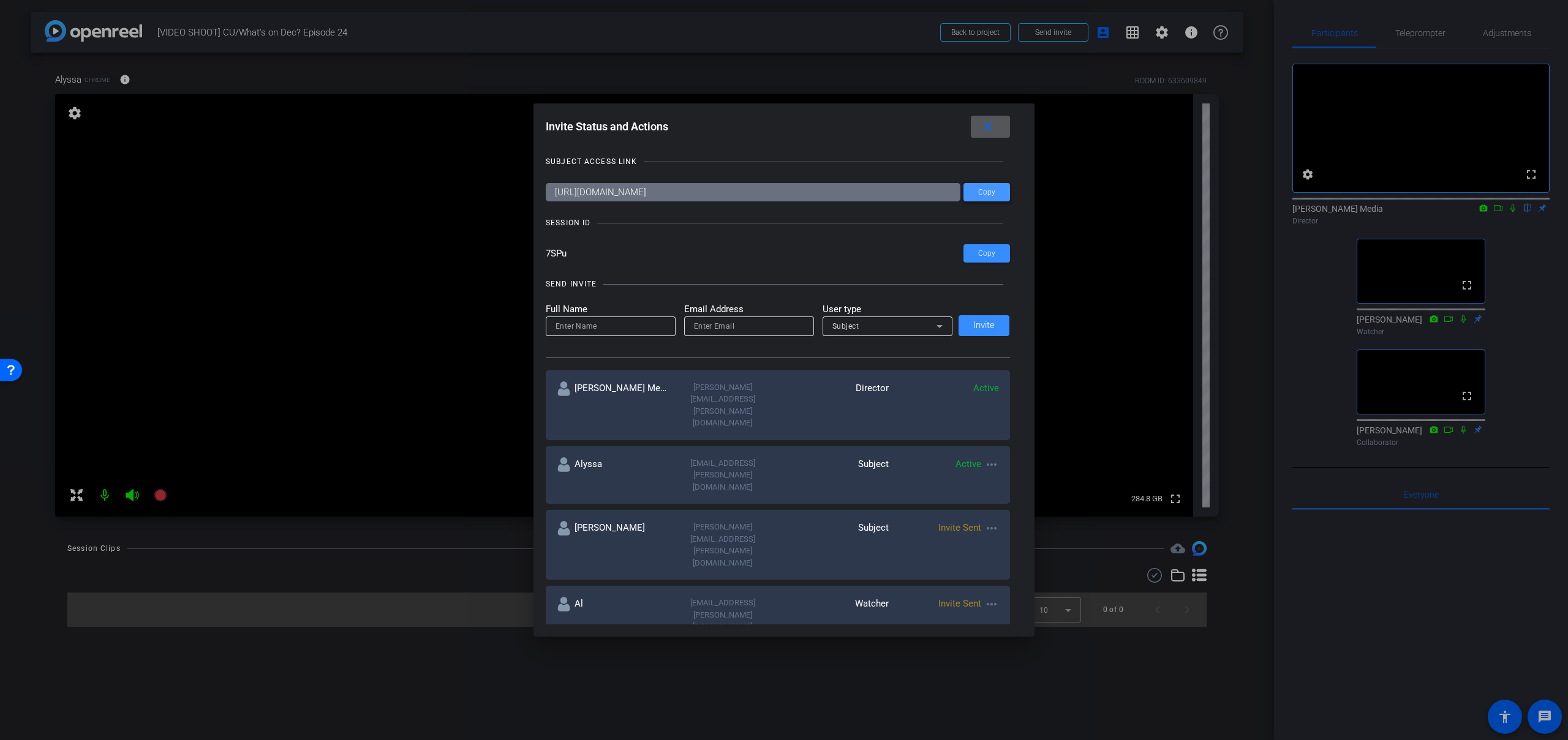
click at [997, 192] on span at bounding box center [987, 192] width 46 height 29
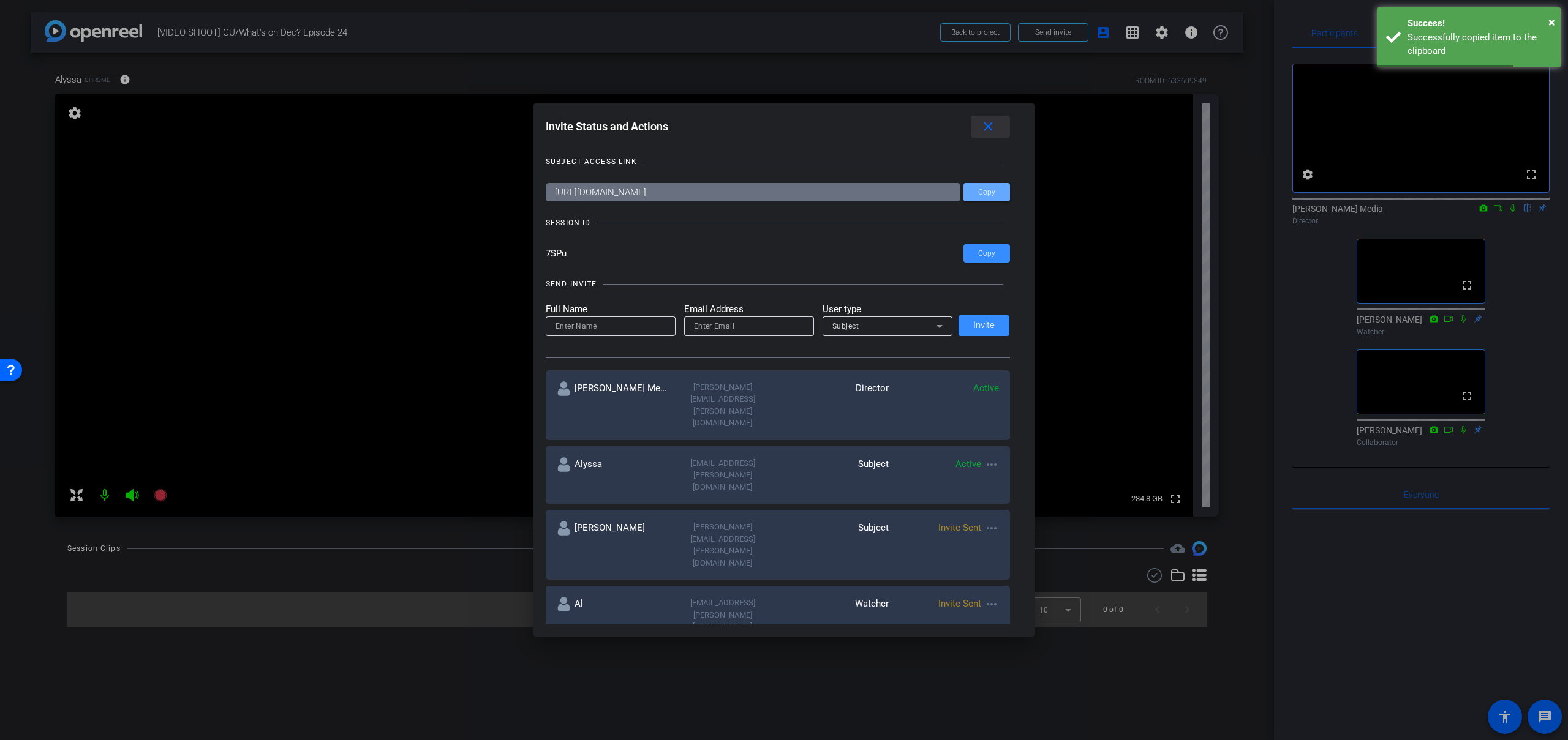
click at [987, 130] on mat-icon "close" at bounding box center [988, 127] width 15 height 15
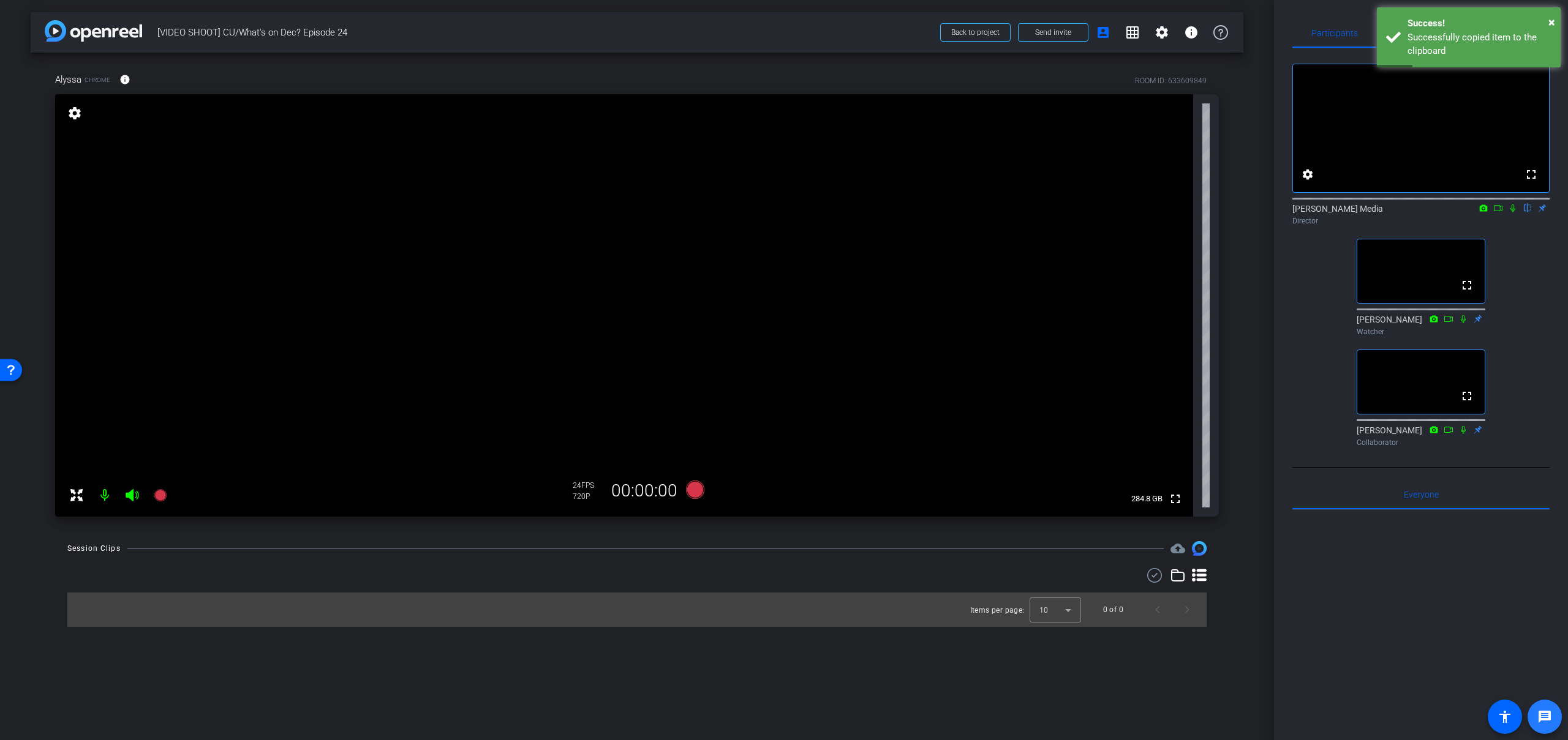
click at [1551, 718] on mat-icon "message" at bounding box center [1545, 717] width 14 height 14
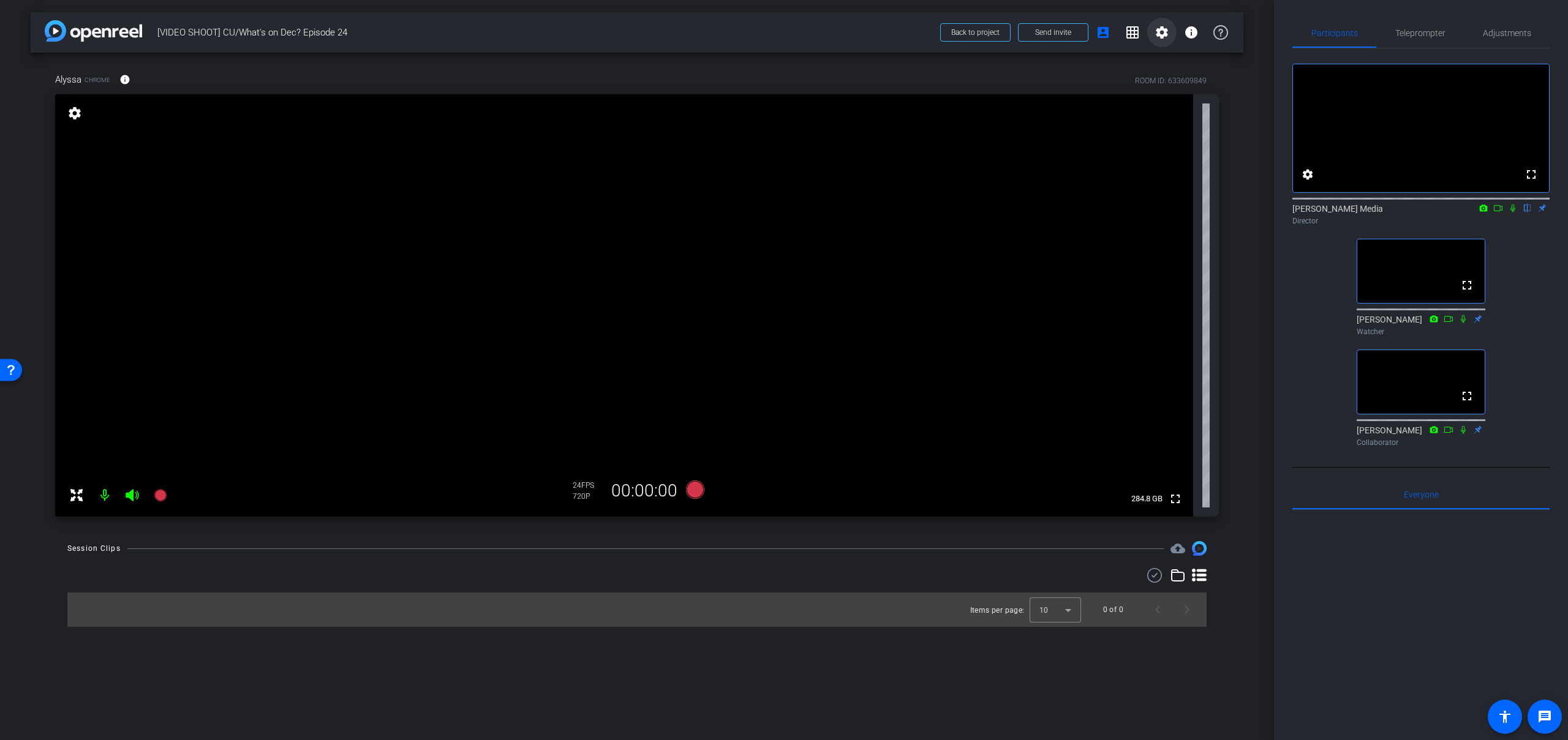
click at [1165, 34] on mat-icon "settings" at bounding box center [1162, 32] width 14 height 14
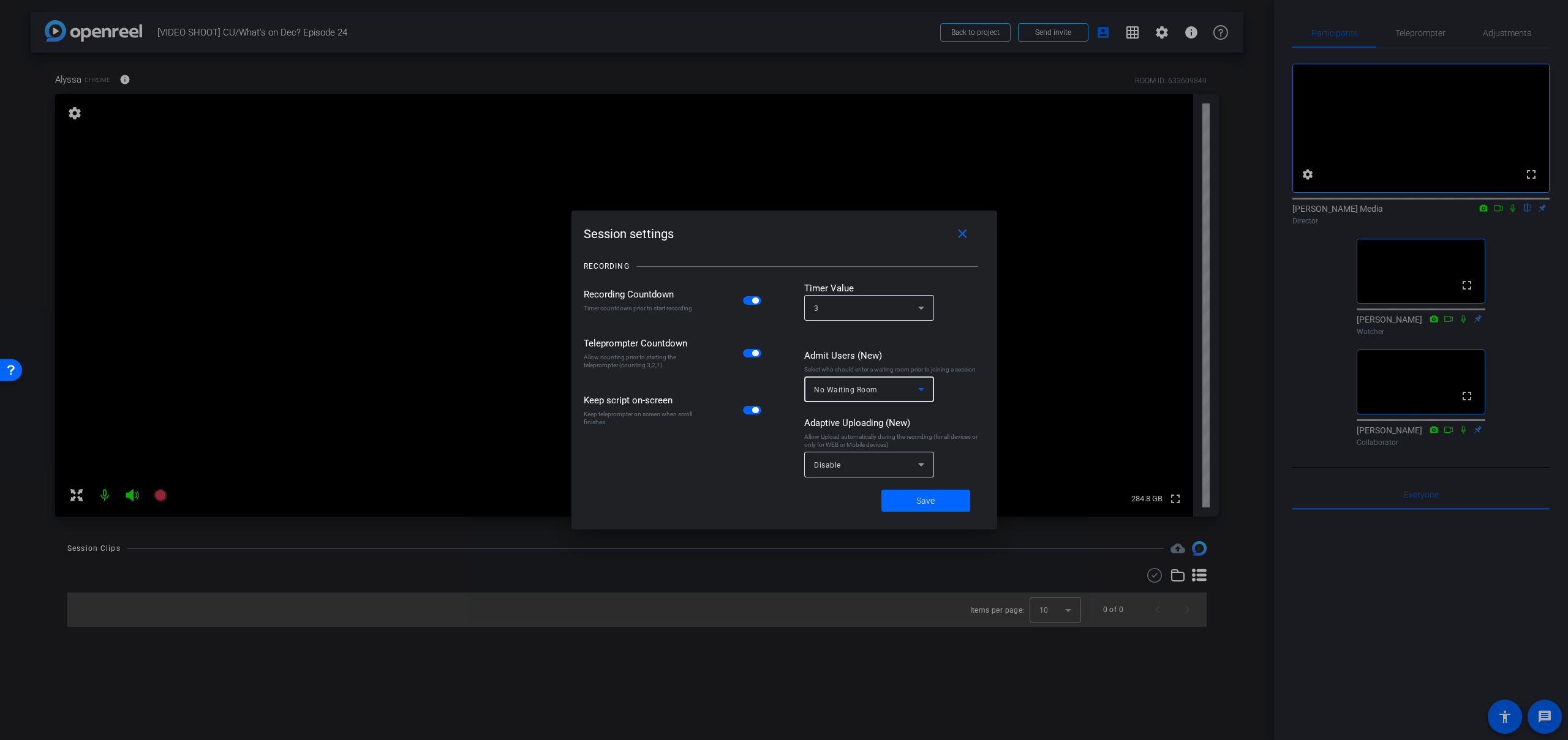
click at [921, 391] on icon at bounding box center [921, 390] width 14 height 14
click at [923, 391] on div at bounding box center [784, 370] width 1568 height 740
click at [963, 234] on mat-icon "close" at bounding box center [962, 234] width 15 height 15
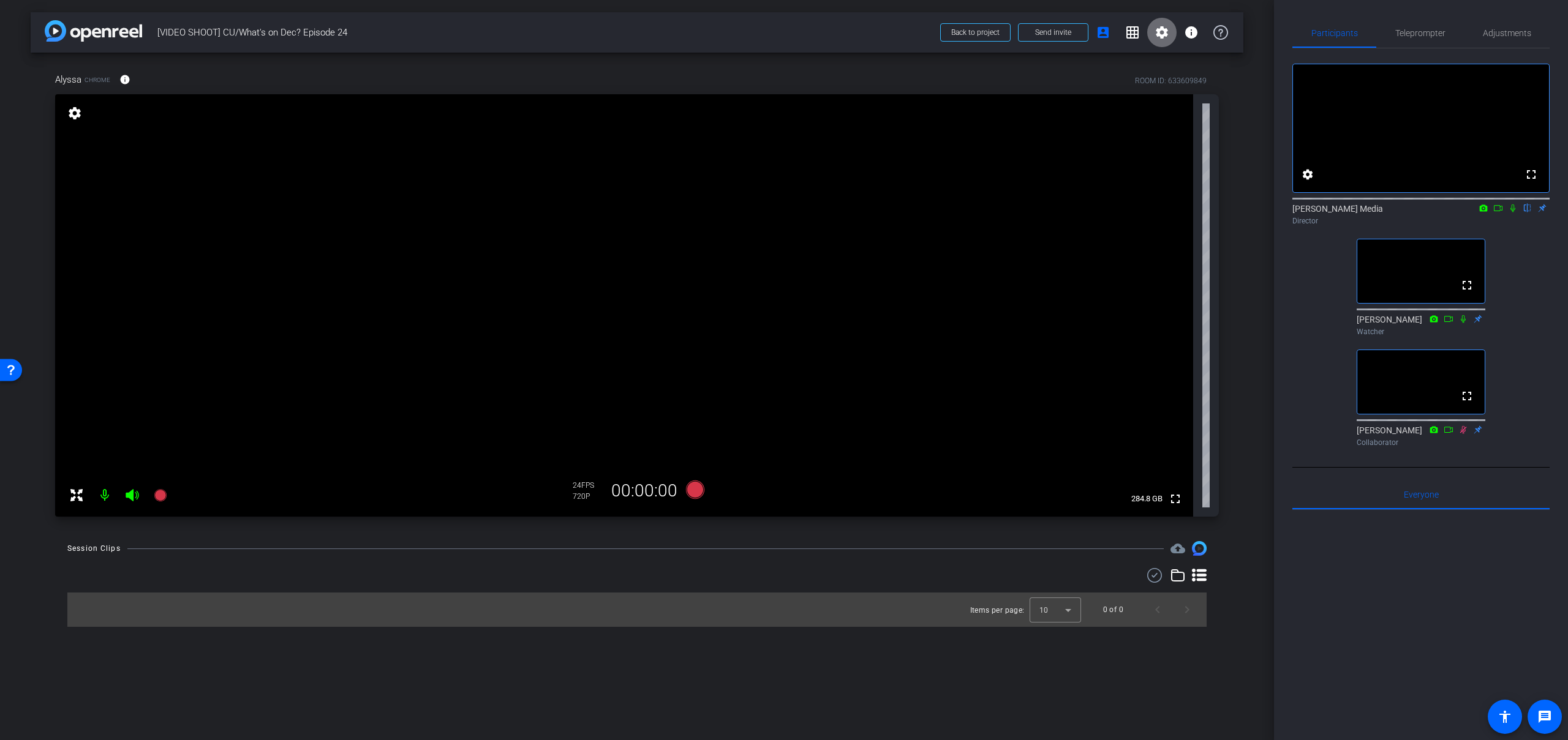
click at [1164, 33] on mat-icon "settings" at bounding box center [1162, 32] width 14 height 14
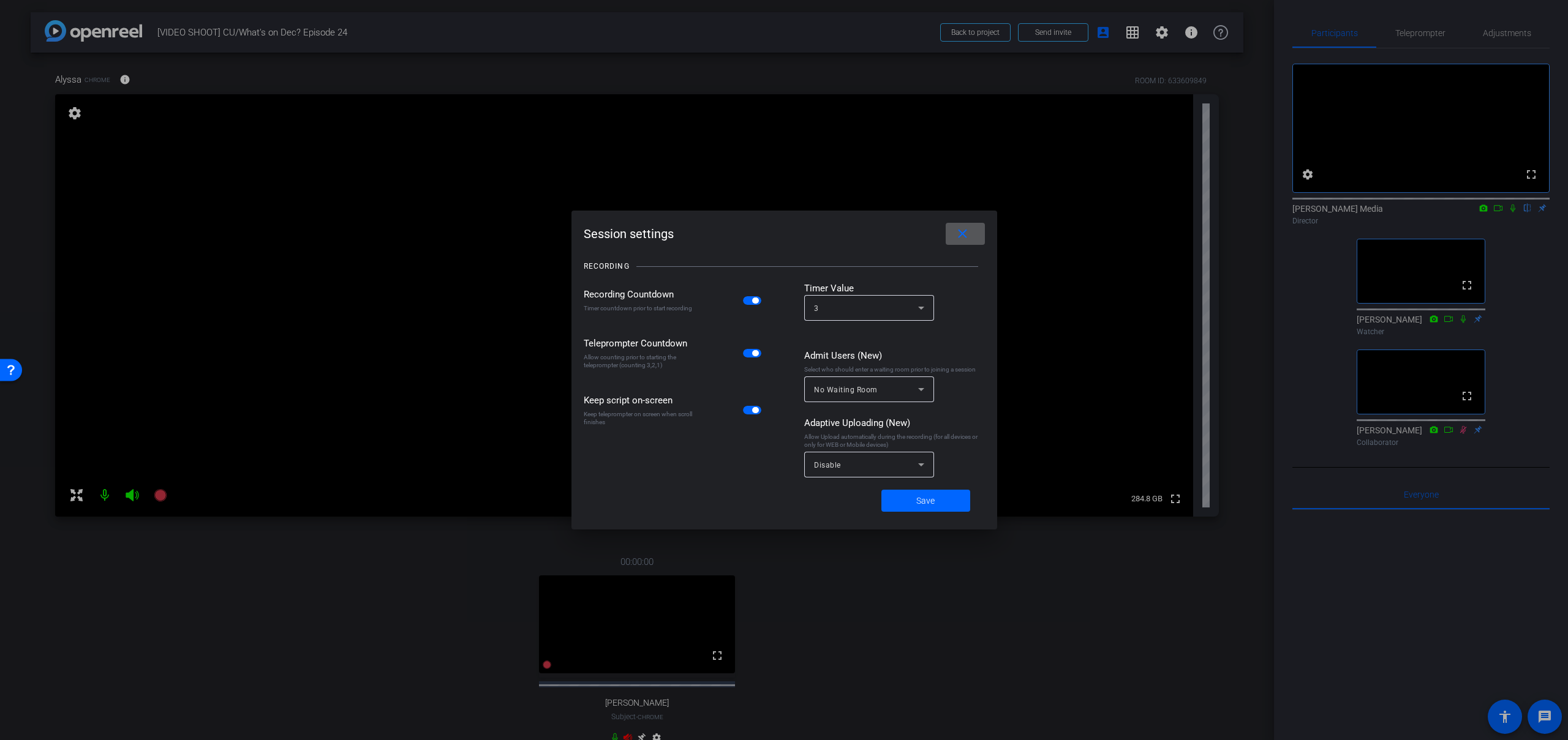
click at [965, 237] on mat-icon "close" at bounding box center [962, 234] width 15 height 15
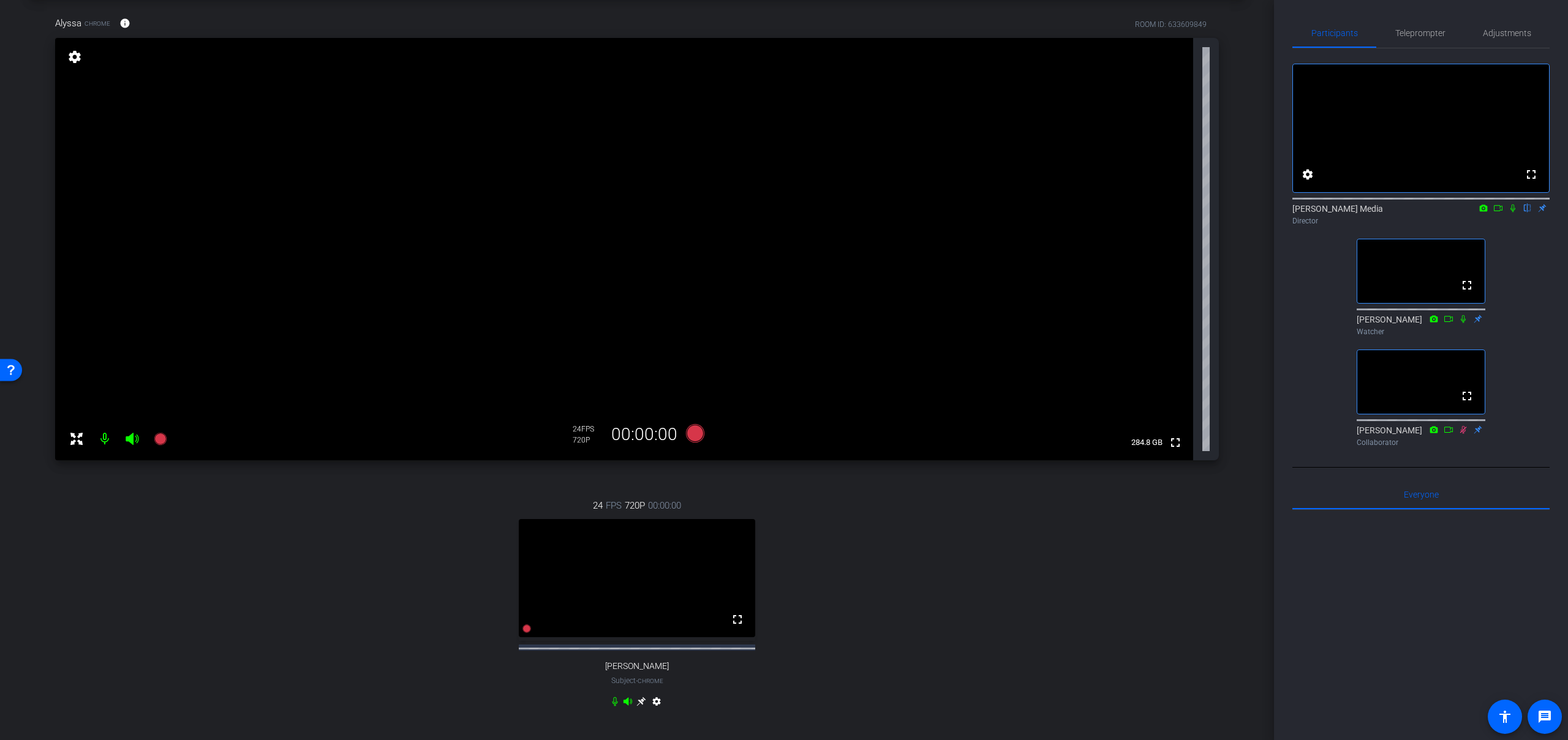
scroll to position [71, 0]
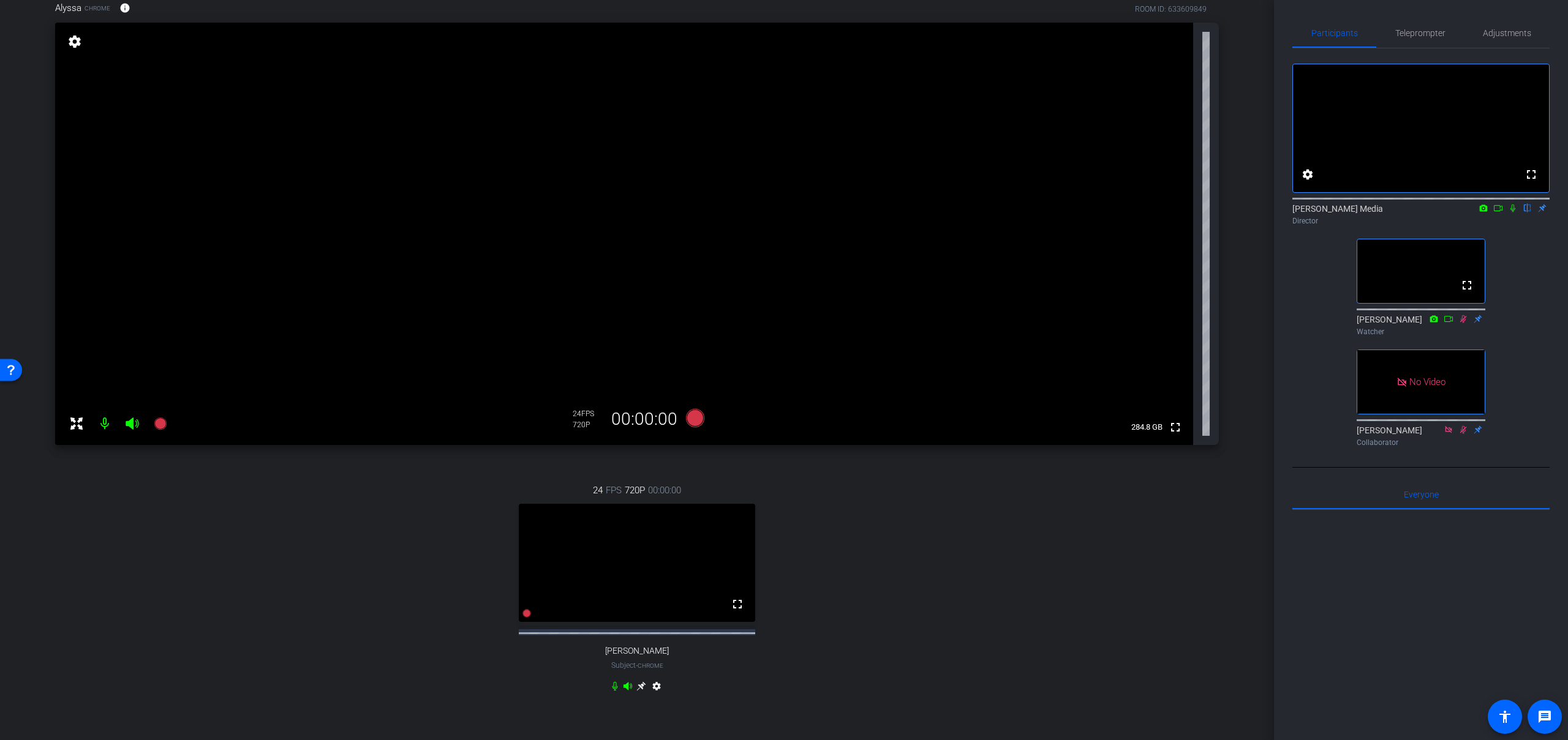
click at [1513, 213] on icon at bounding box center [1513, 208] width 4 height 8
click at [1501, 213] on icon at bounding box center [1497, 208] width 10 height 9
click at [1450, 324] on icon at bounding box center [1448, 319] width 10 height 9
click at [704, 427] on icon at bounding box center [695, 418] width 30 height 22
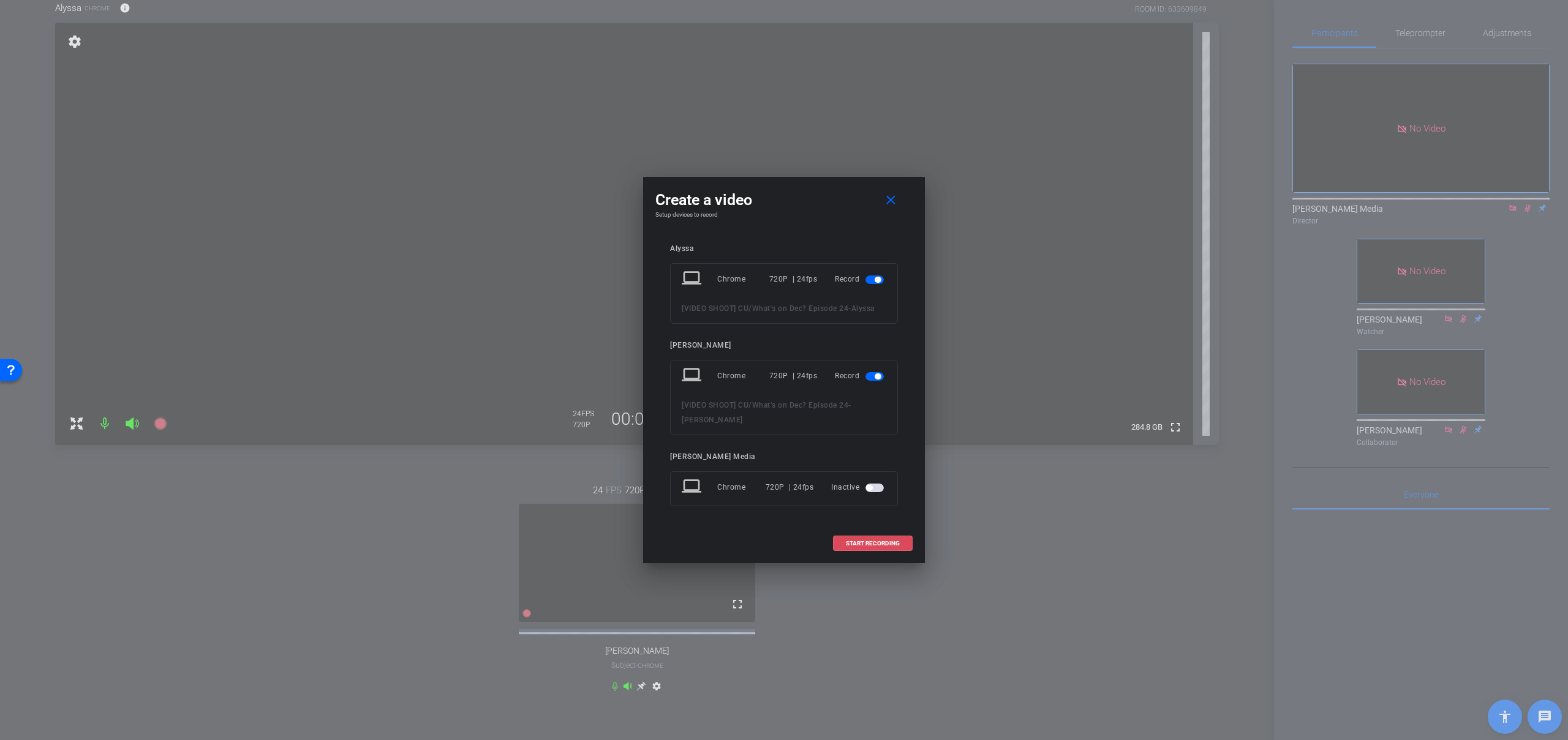
click at [877, 543] on span "START RECORDING" at bounding box center [873, 543] width 54 height 6
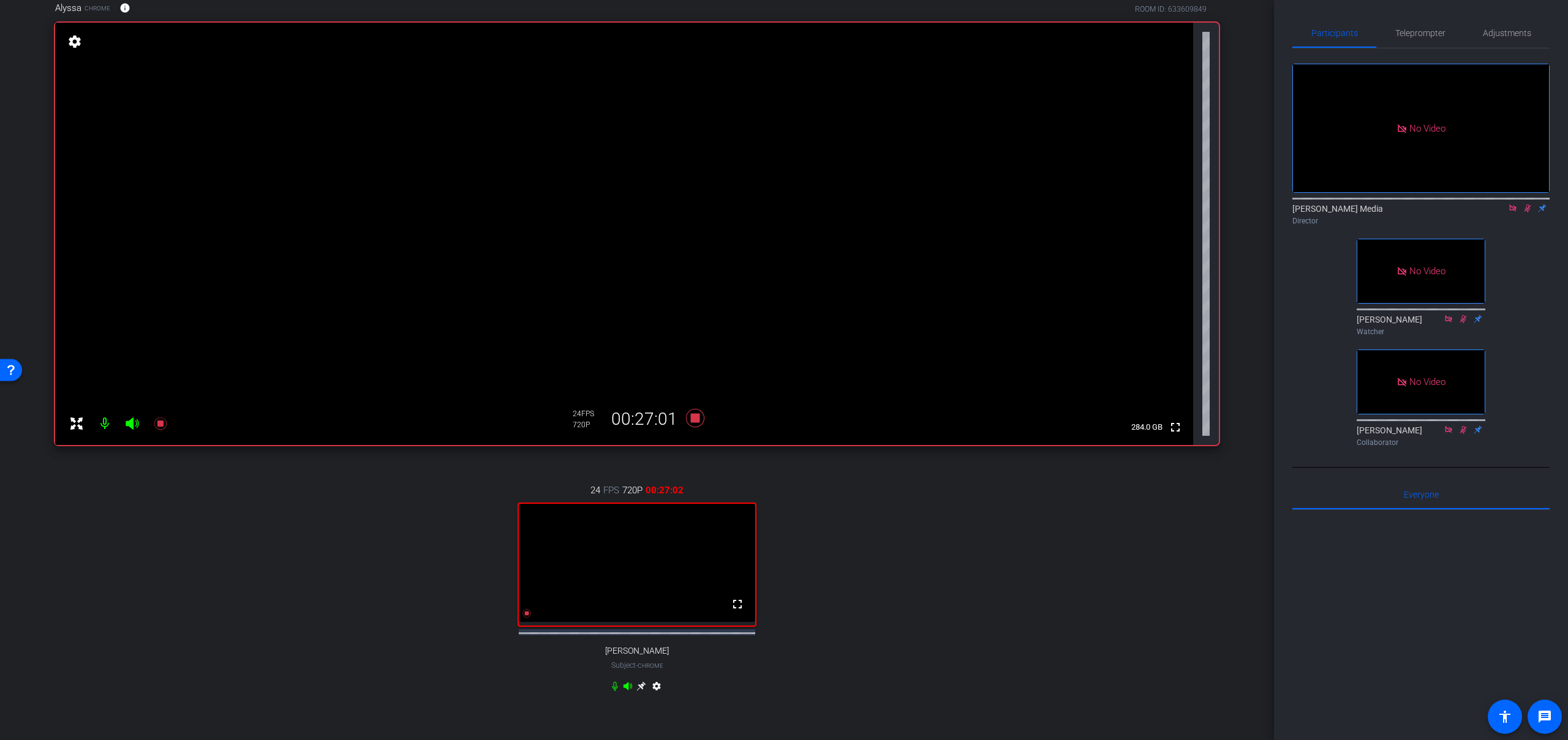
click at [1528, 213] on icon at bounding box center [1528, 208] width 7 height 8
click at [695, 419] on icon at bounding box center [695, 418] width 19 height 19
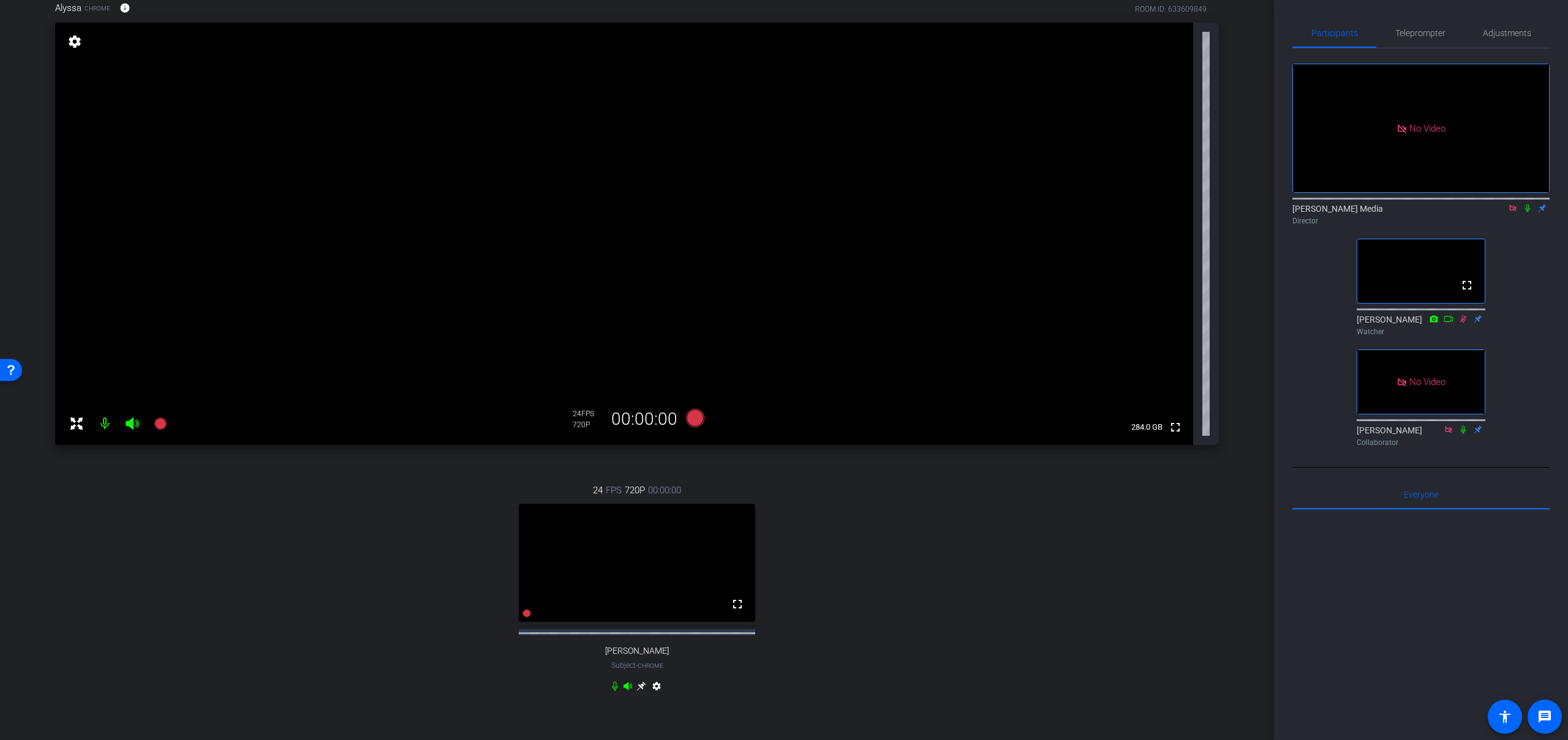
scroll to position [197, 0]
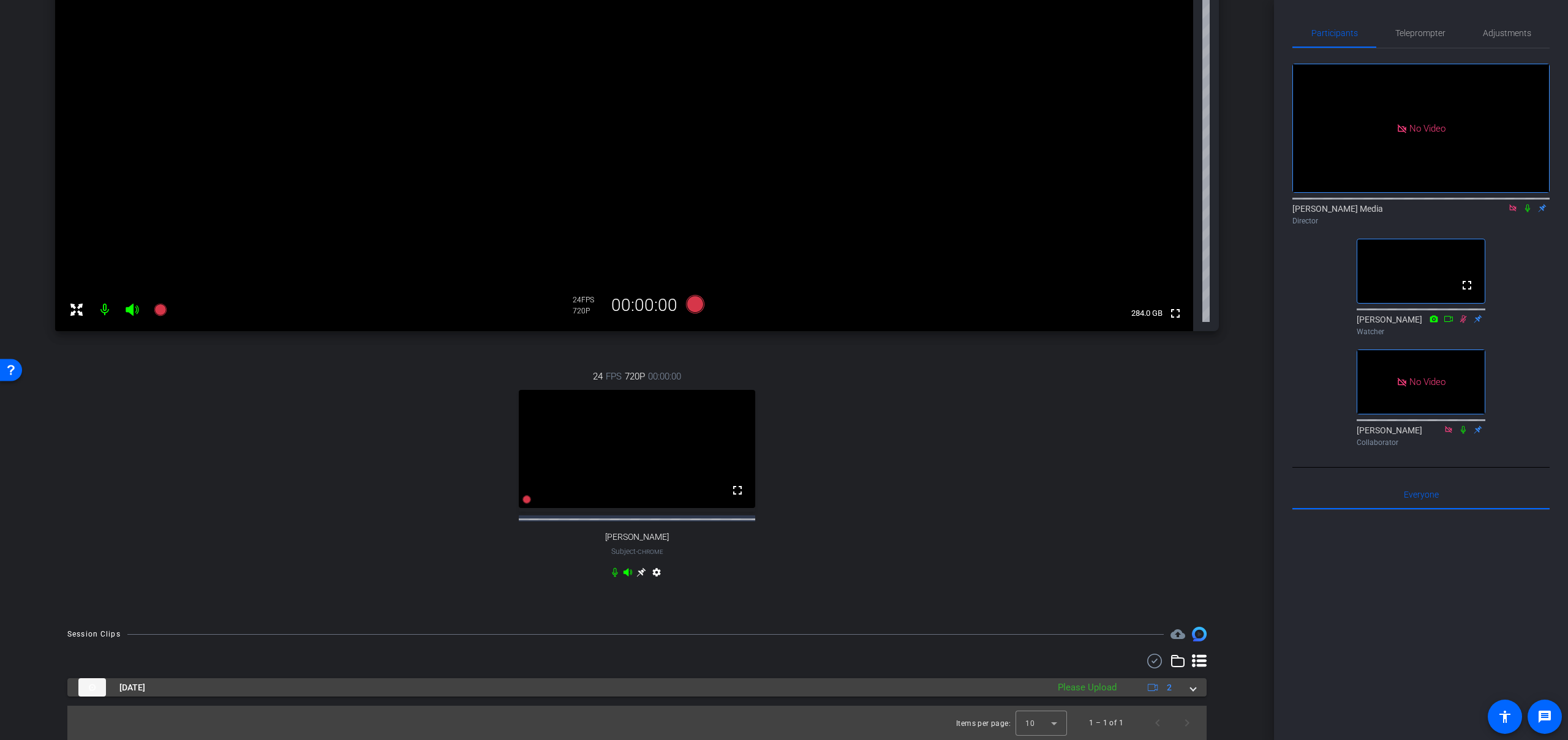
click at [1195, 689] on mat-expansion-panel-header "Sep 23, 2025 Please Upload 2" at bounding box center [636, 687] width 1139 height 19
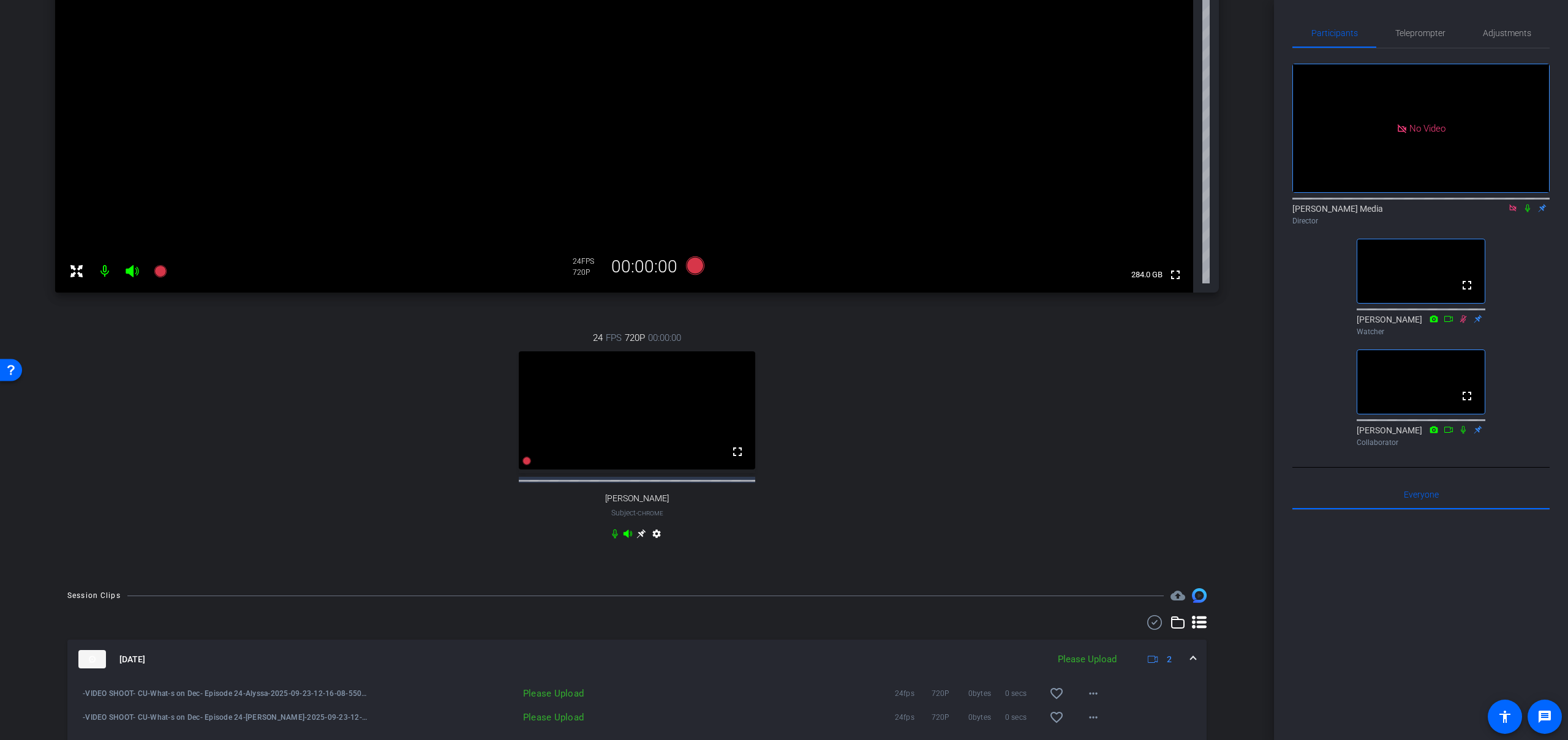
scroll to position [283, 0]
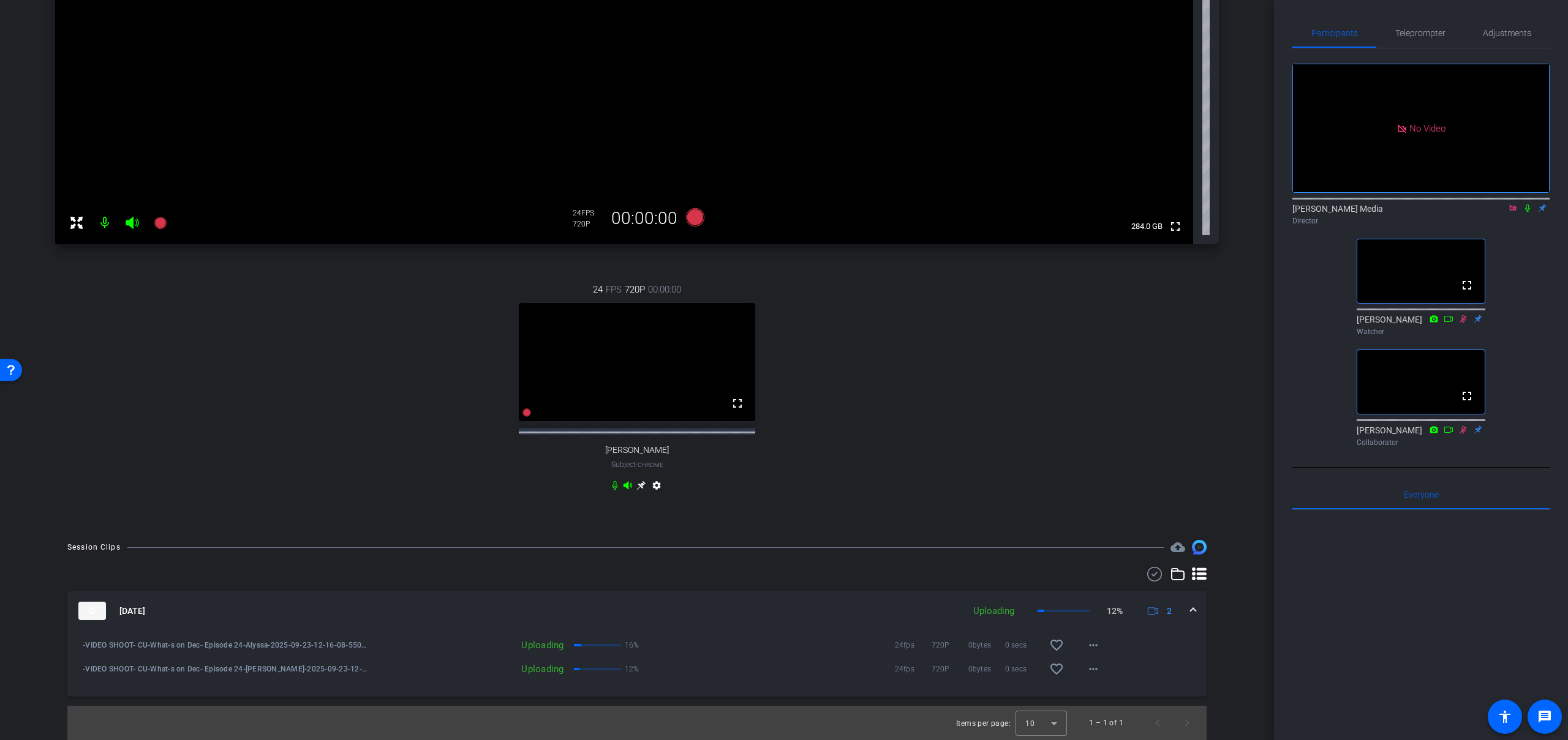
click at [1514, 213] on icon at bounding box center [1513, 208] width 10 height 9
click at [1462, 433] on icon at bounding box center [1463, 429] width 7 height 8
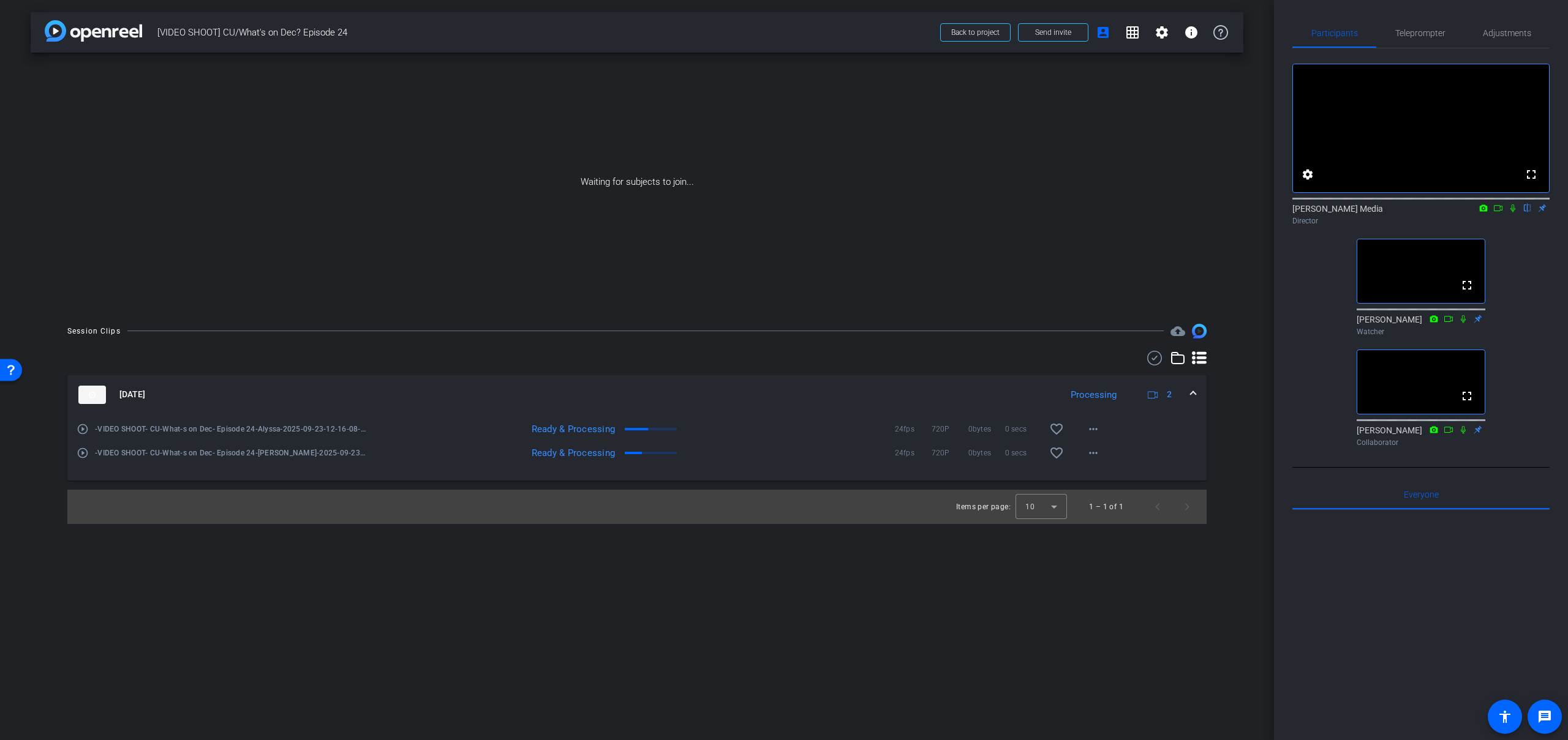
scroll to position [0, 0]
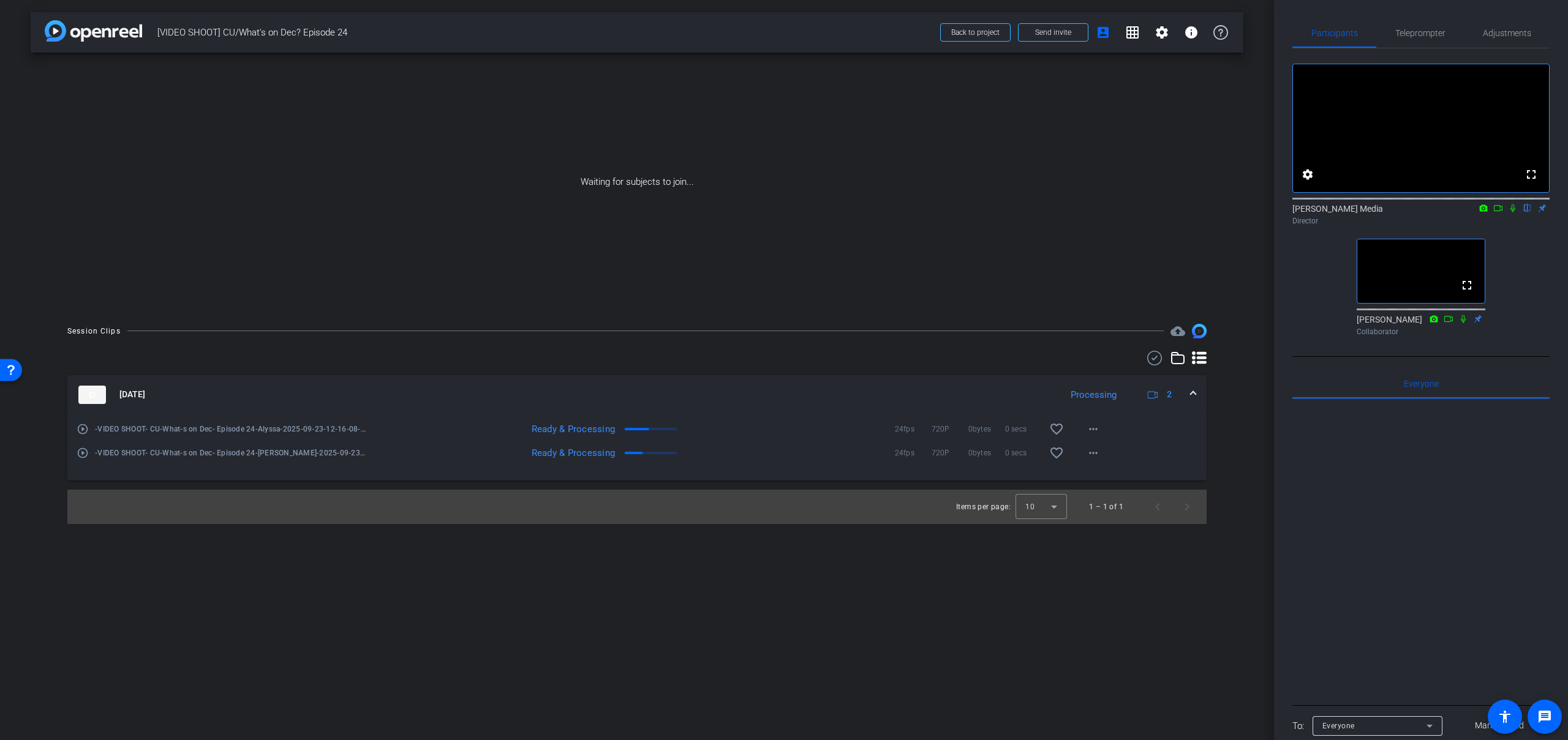
click at [1498, 213] on icon at bounding box center [1497, 208] width 10 height 9
click at [1526, 213] on icon at bounding box center [1527, 208] width 4 height 8
